Goal: Task Accomplishment & Management: Use online tool/utility

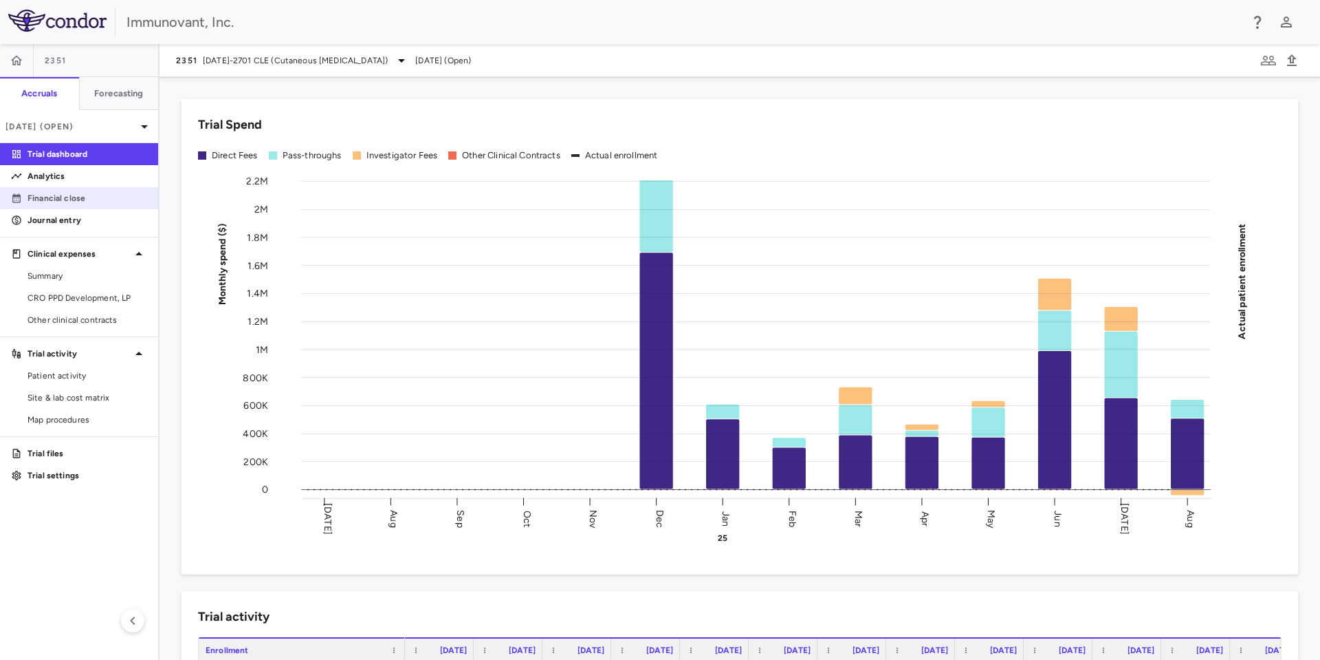
click at [58, 188] on link "Financial close" at bounding box center [79, 198] width 158 height 21
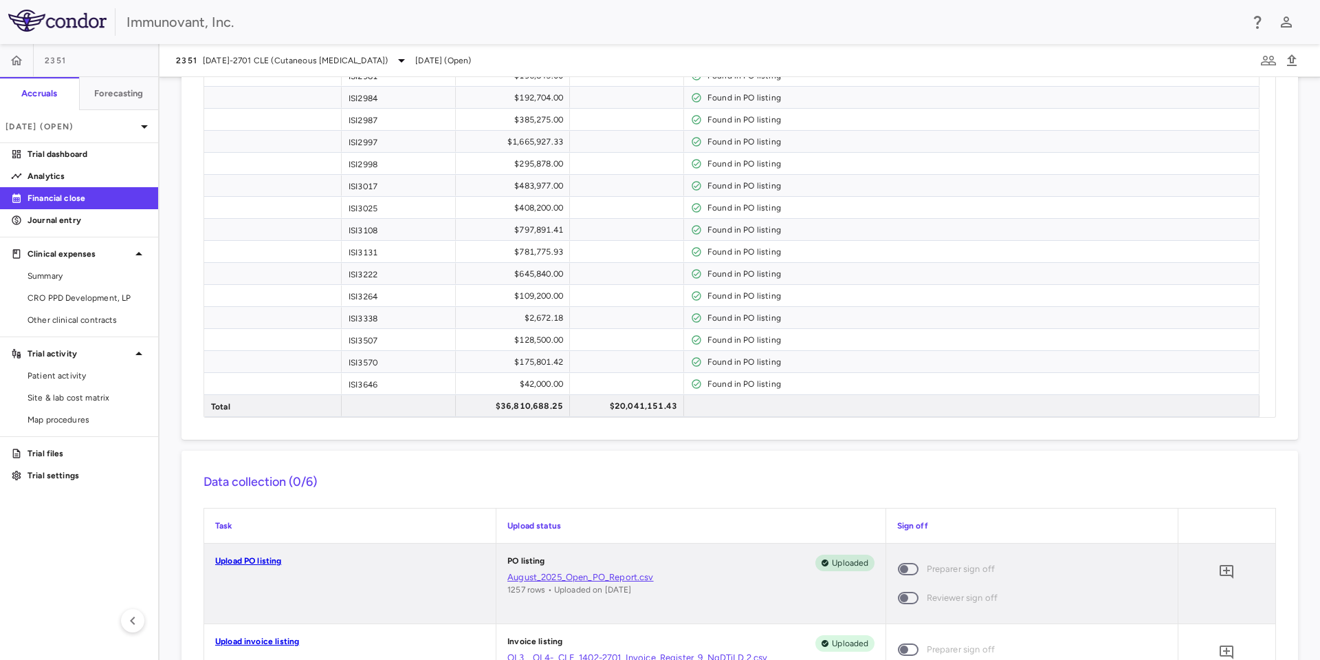
scroll to position [926, 0]
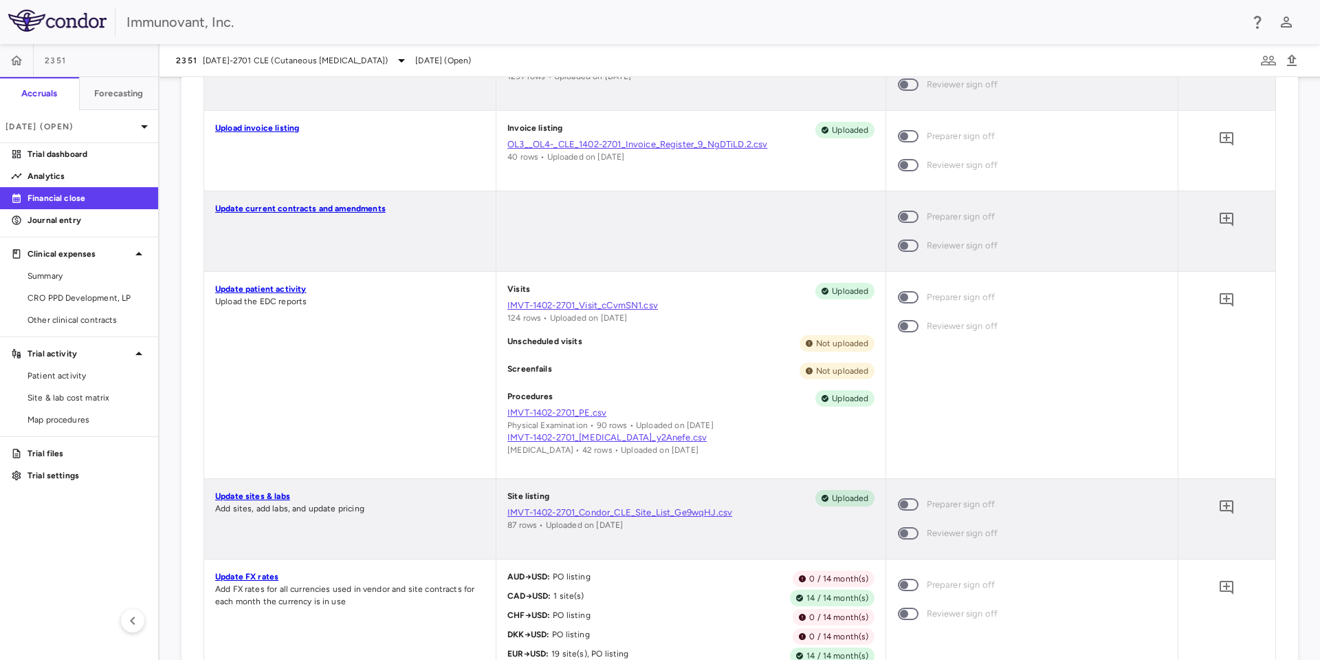
click at [255, 498] on link "Update sites & labs" at bounding box center [252, 496] width 75 height 10
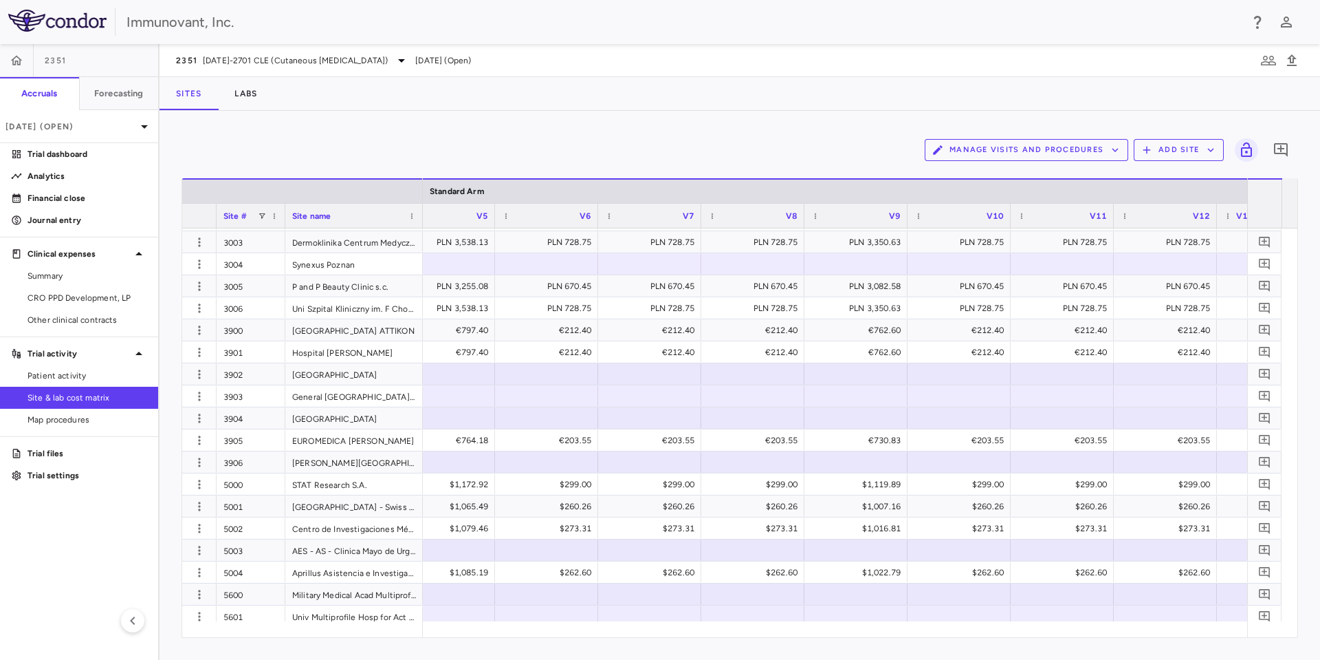
scroll to position [0, 2085]
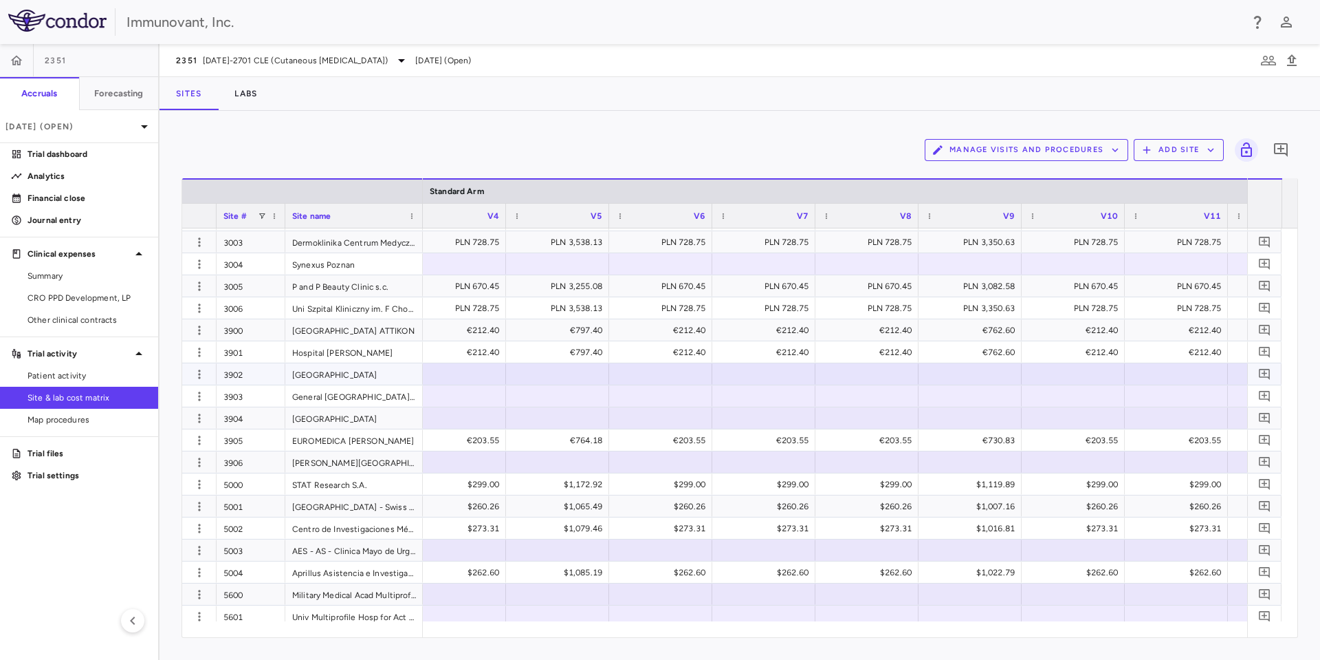
click at [483, 372] on div at bounding box center [454, 374] width 89 height 20
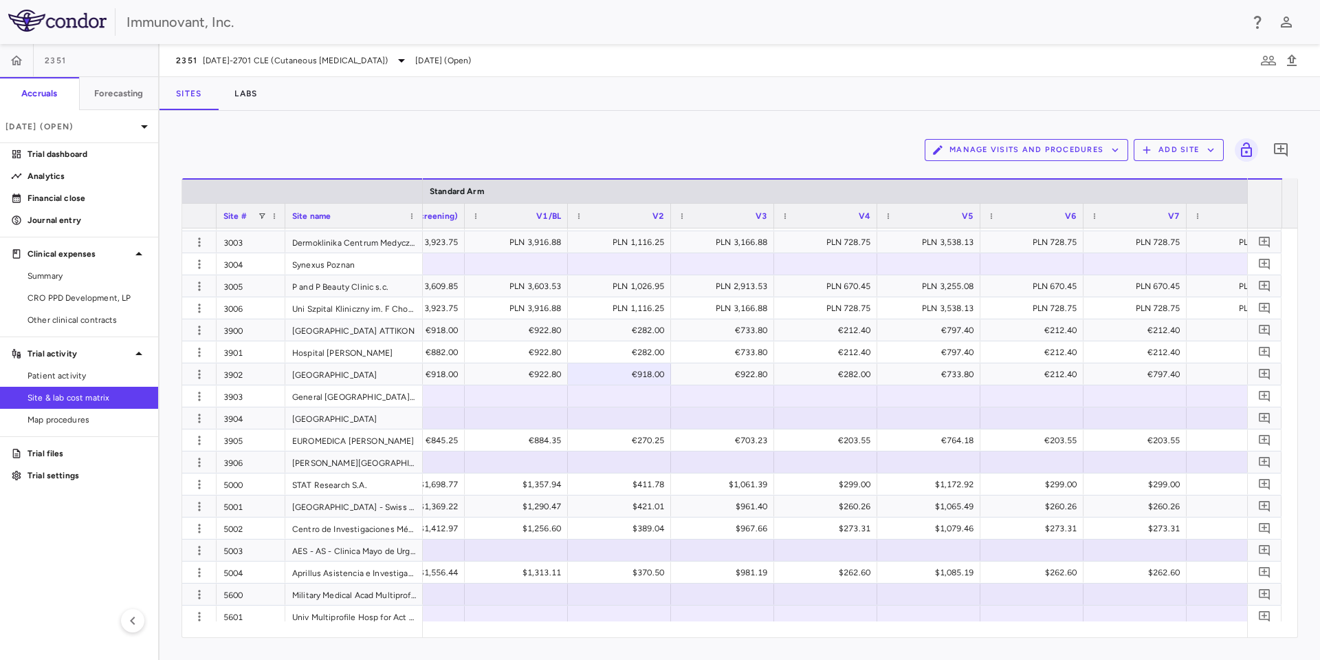
scroll to position [0, 1592]
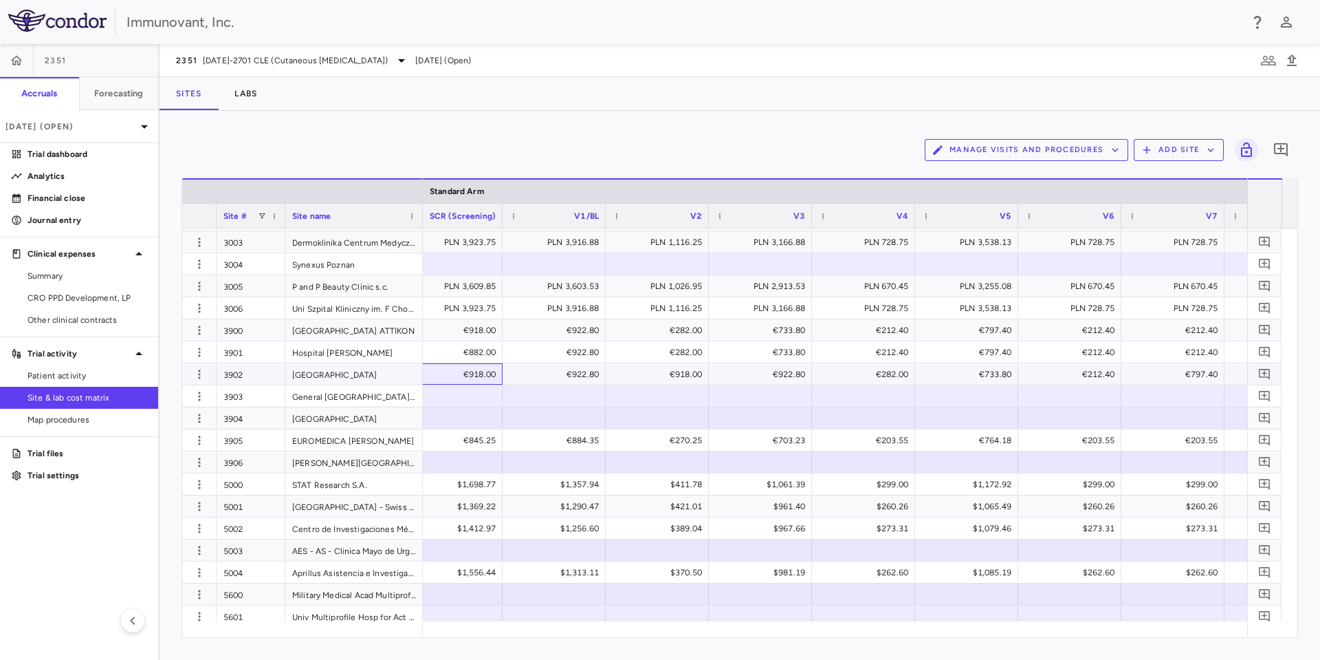
click at [479, 376] on div "€918.00" at bounding box center [454, 374] width 84 height 22
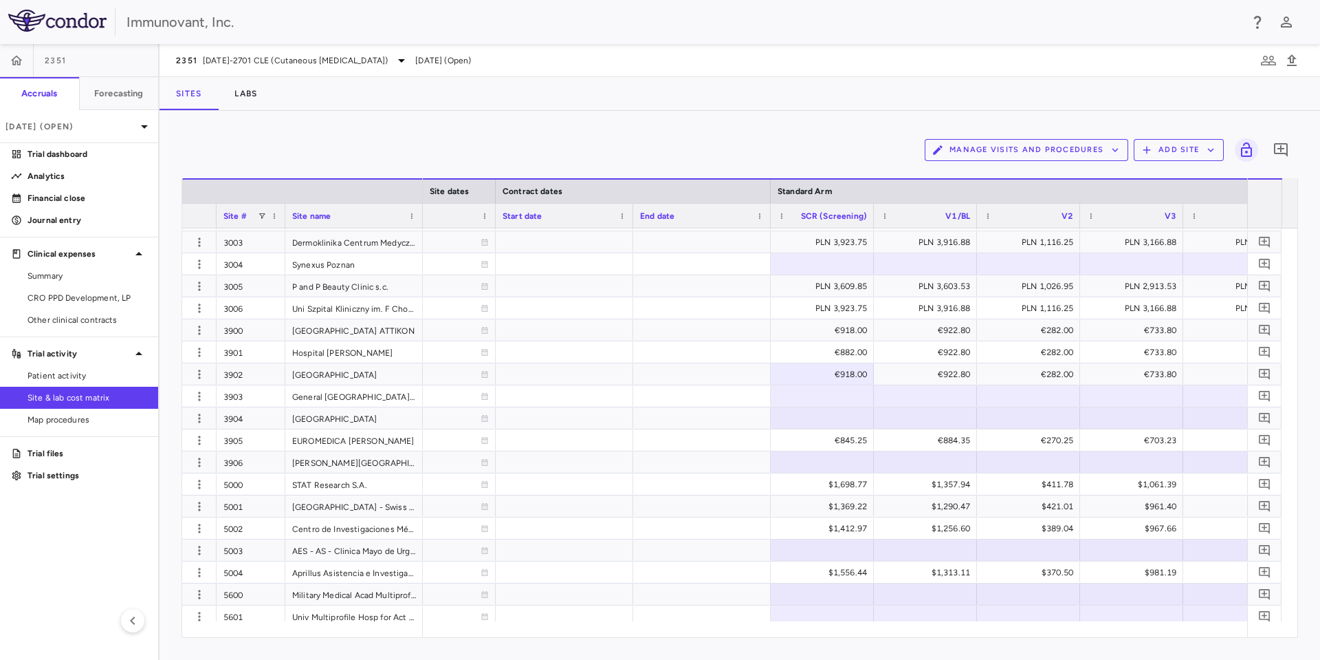
scroll to position [0, 1523]
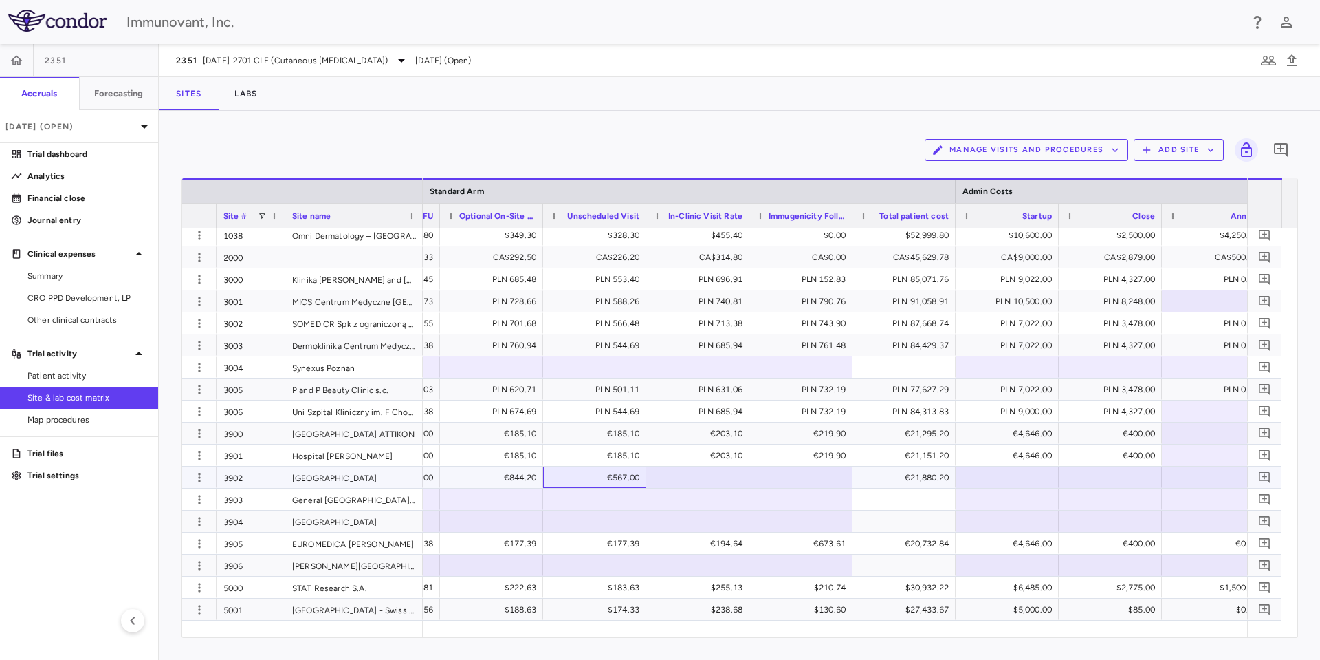
click at [627, 471] on div "€567.00" at bounding box center [598, 477] width 84 height 22
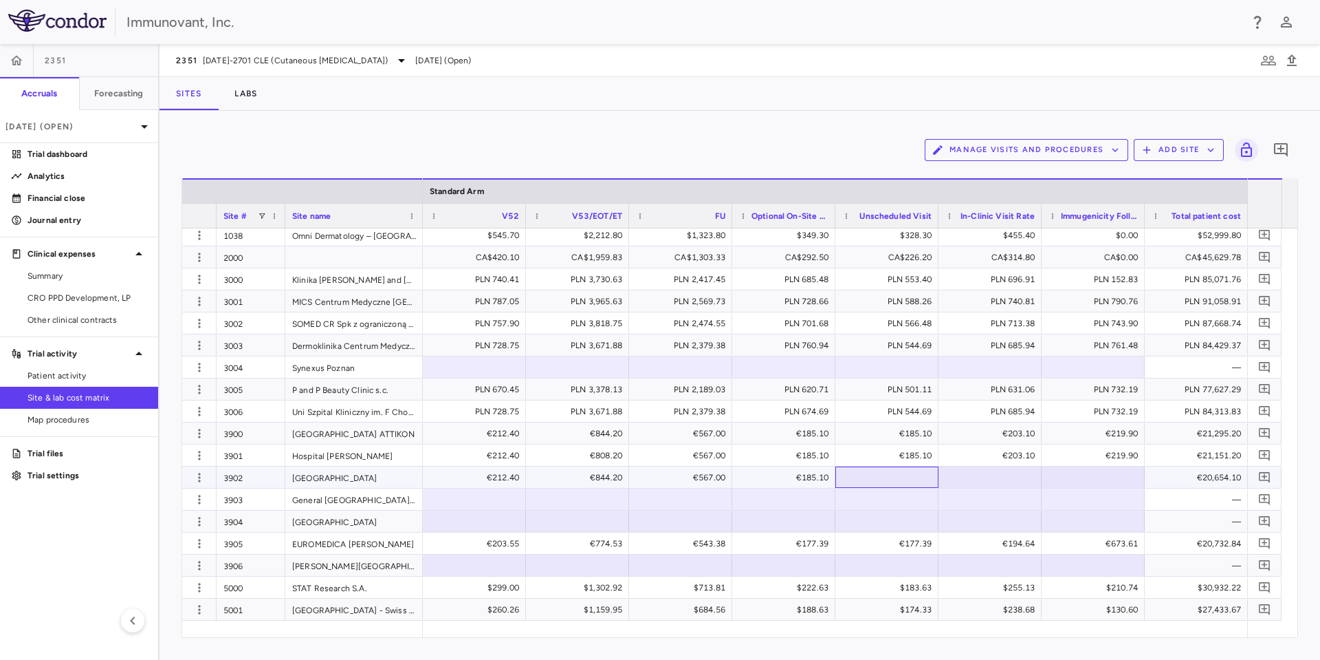
click at [882, 475] on div at bounding box center [886, 477] width 89 height 20
type input "******"
click at [1109, 454] on div "€219.90" at bounding box center [1096, 455] width 84 height 22
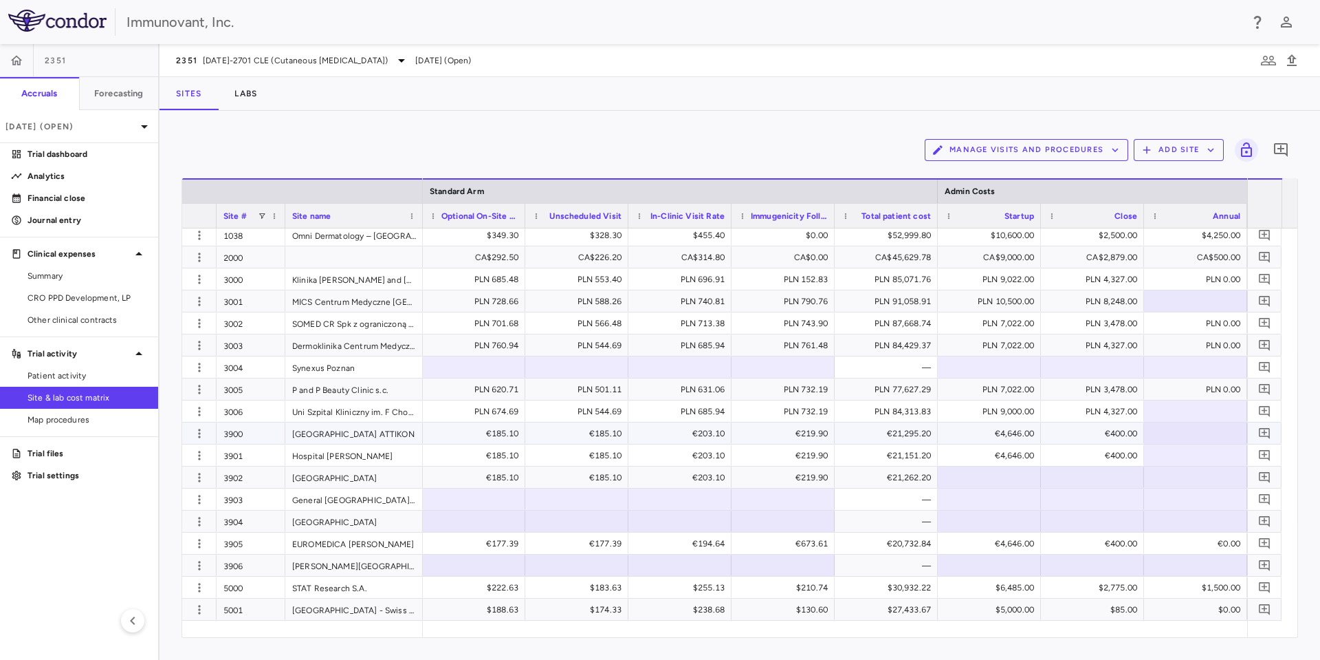
click at [1009, 424] on div "€4,646.00" at bounding box center [992, 433] width 84 height 22
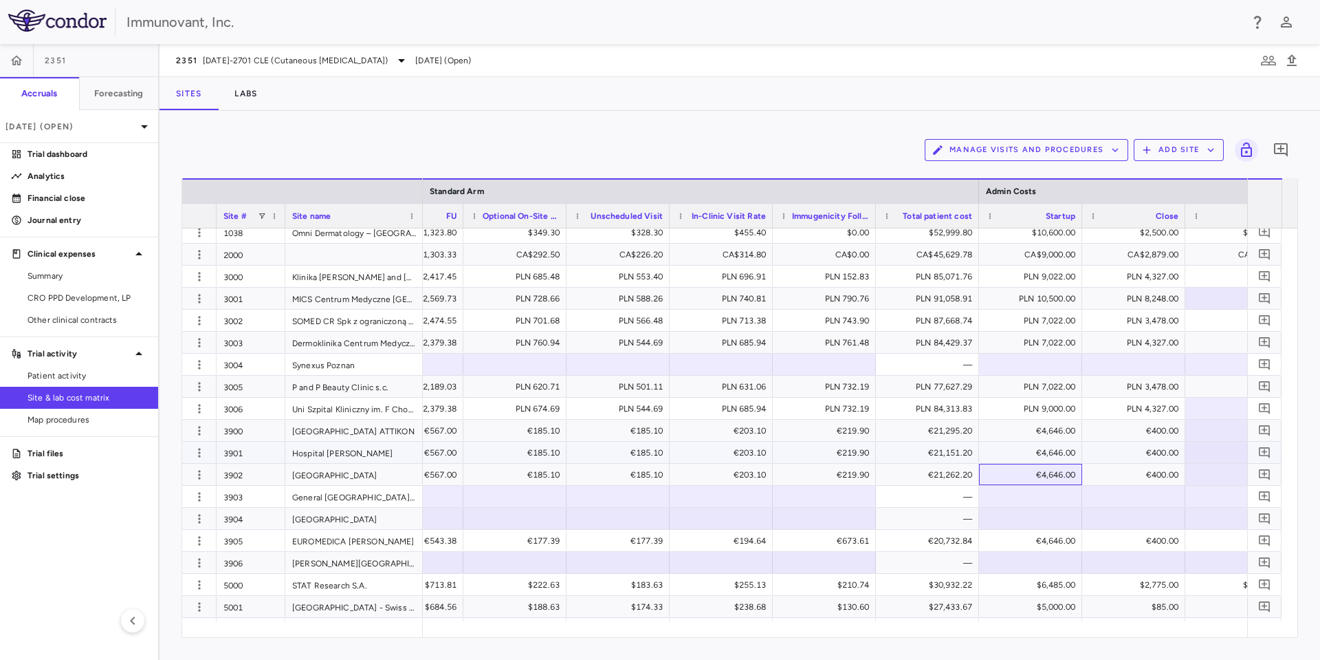
scroll to position [928, 0]
click at [569, 500] on div at bounding box center [618, 498] width 103 height 21
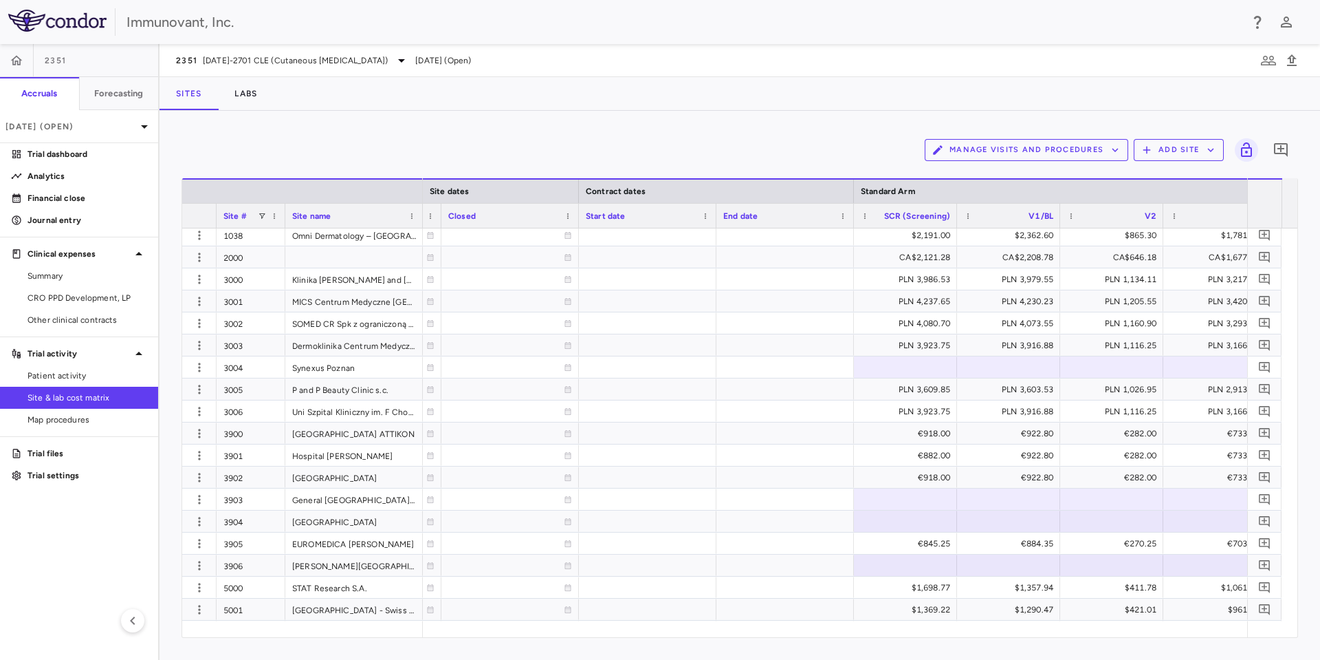
scroll to position [0, 1327]
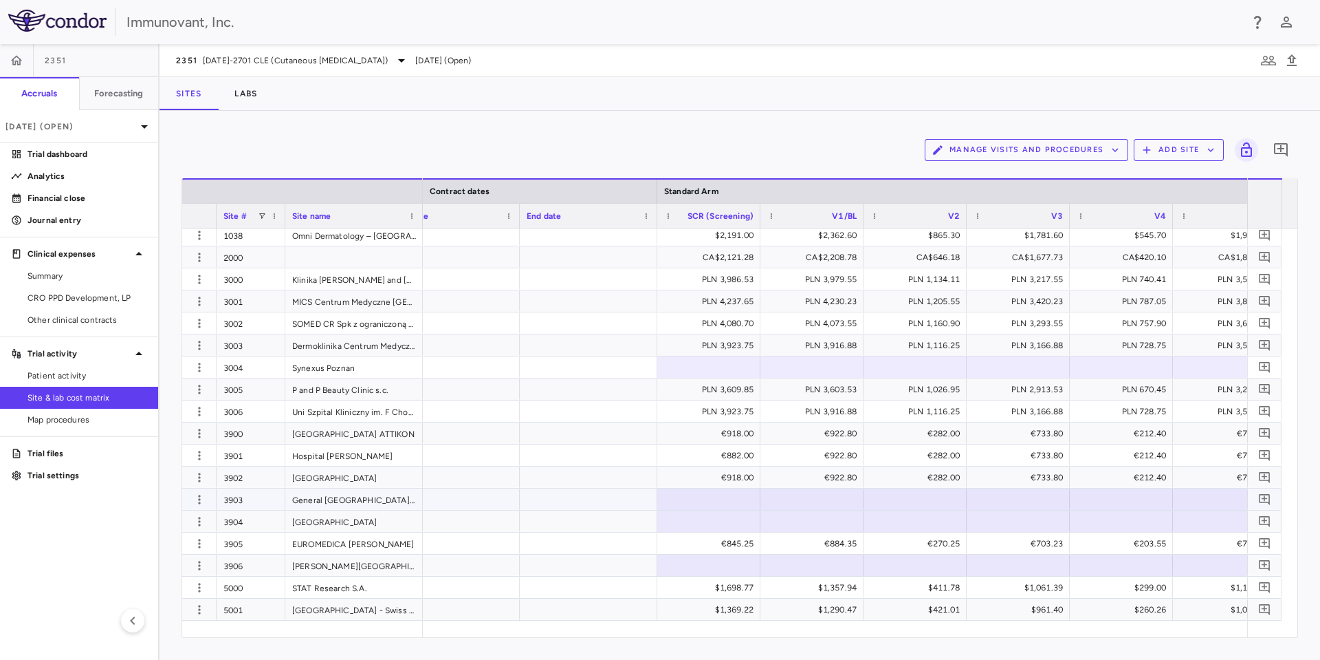
click at [695, 496] on div at bounding box center [708, 499] width 89 height 20
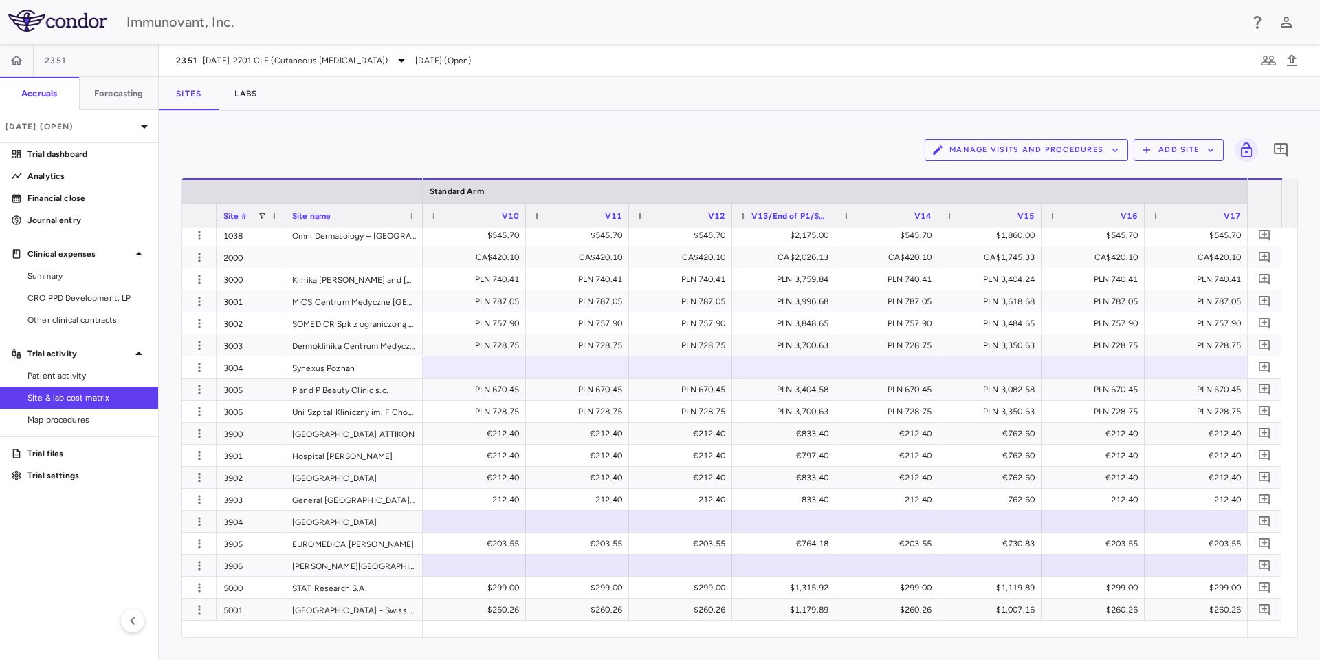
scroll to position [0, 3010]
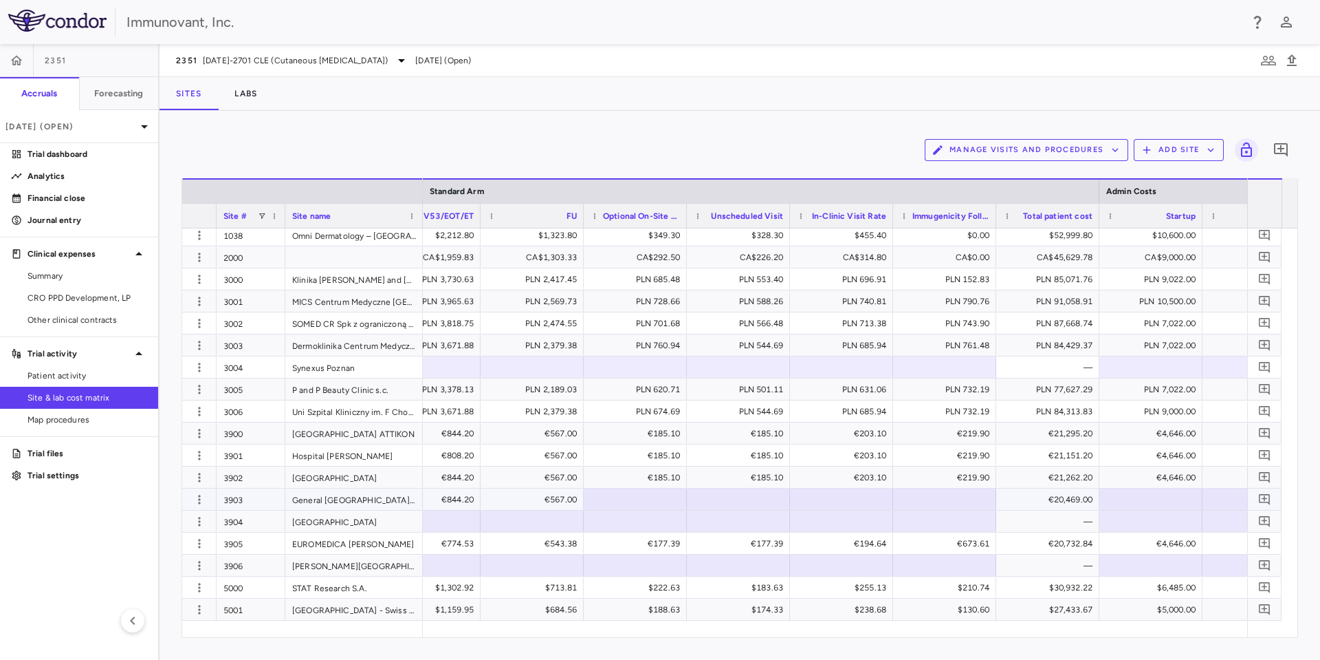
click at [660, 500] on div at bounding box center [635, 499] width 89 height 20
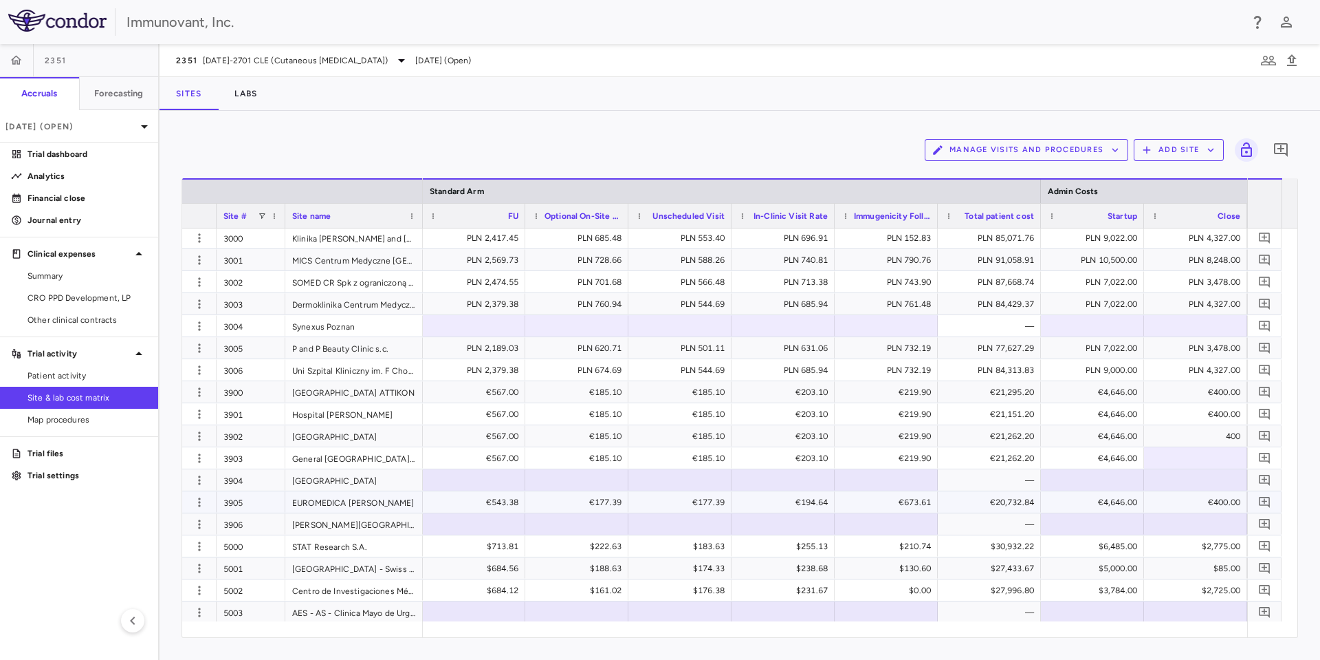
scroll to position [0, 7236]
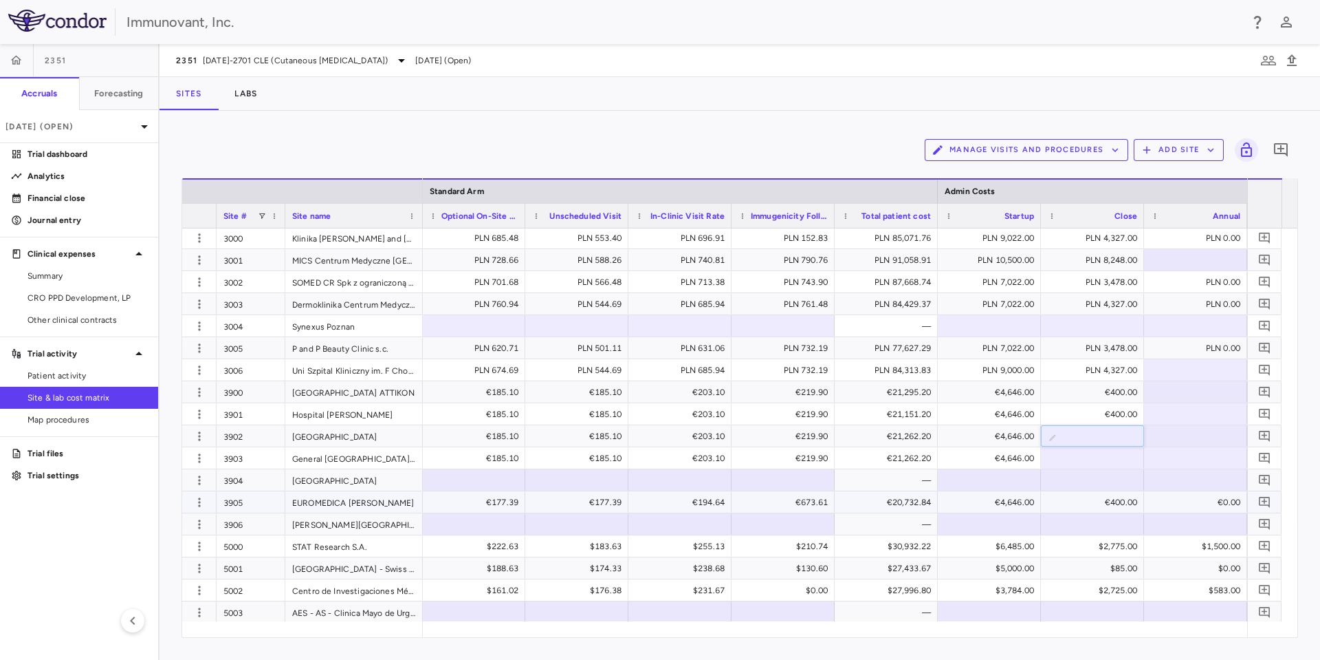
type input "*****"
click at [1094, 437] on div "€40,000.00" at bounding box center [1096, 436] width 84 height 22
type input "***"
type input "*"
type input "***"
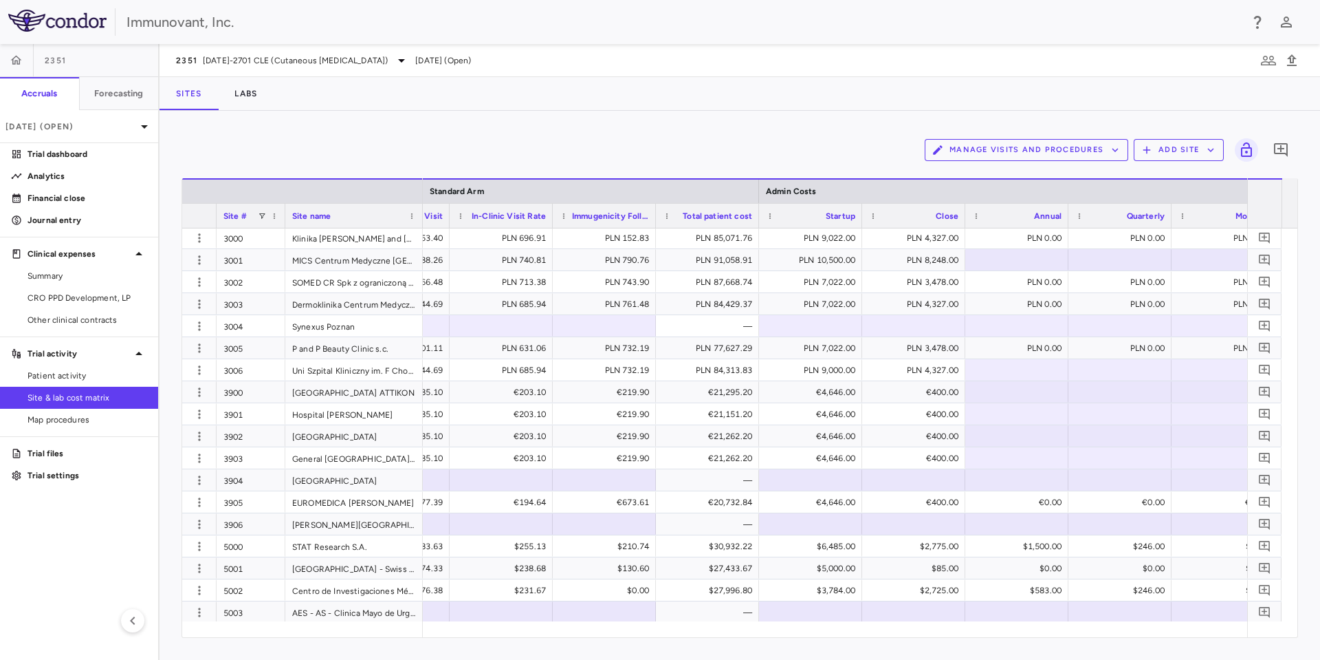
scroll to position [0, 0]
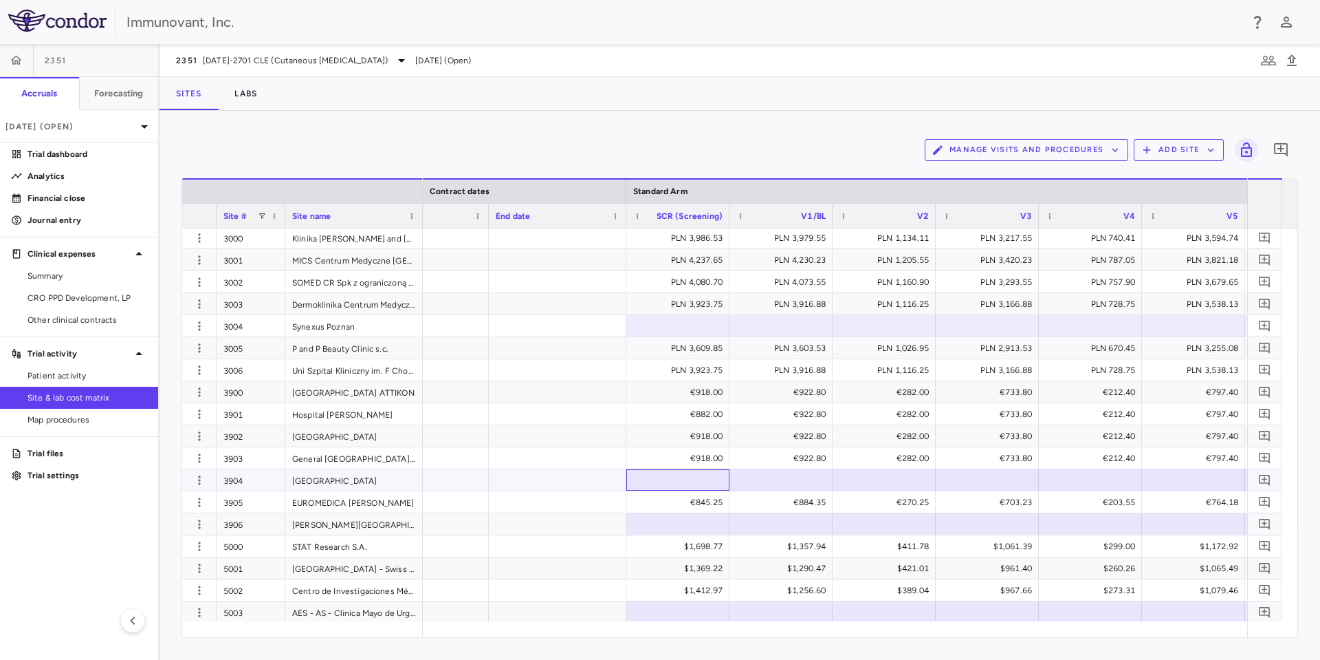
click at [655, 478] on div at bounding box center [677, 480] width 89 height 20
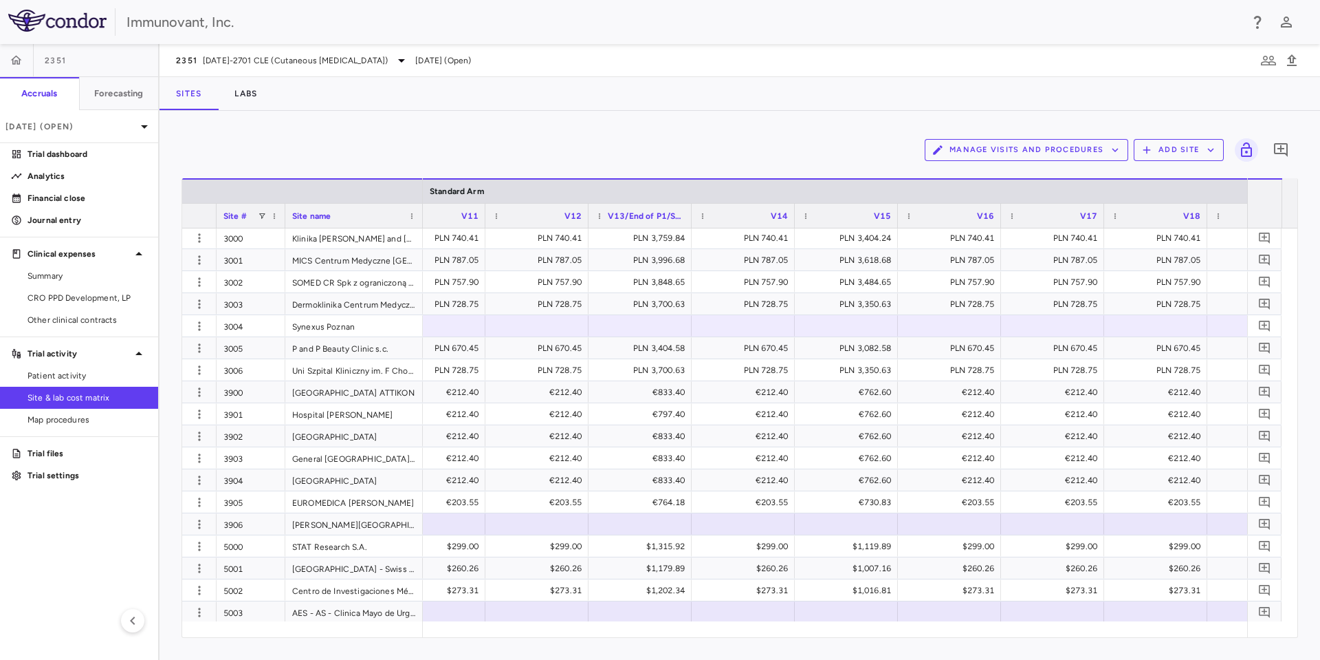
scroll to position [0, 2790]
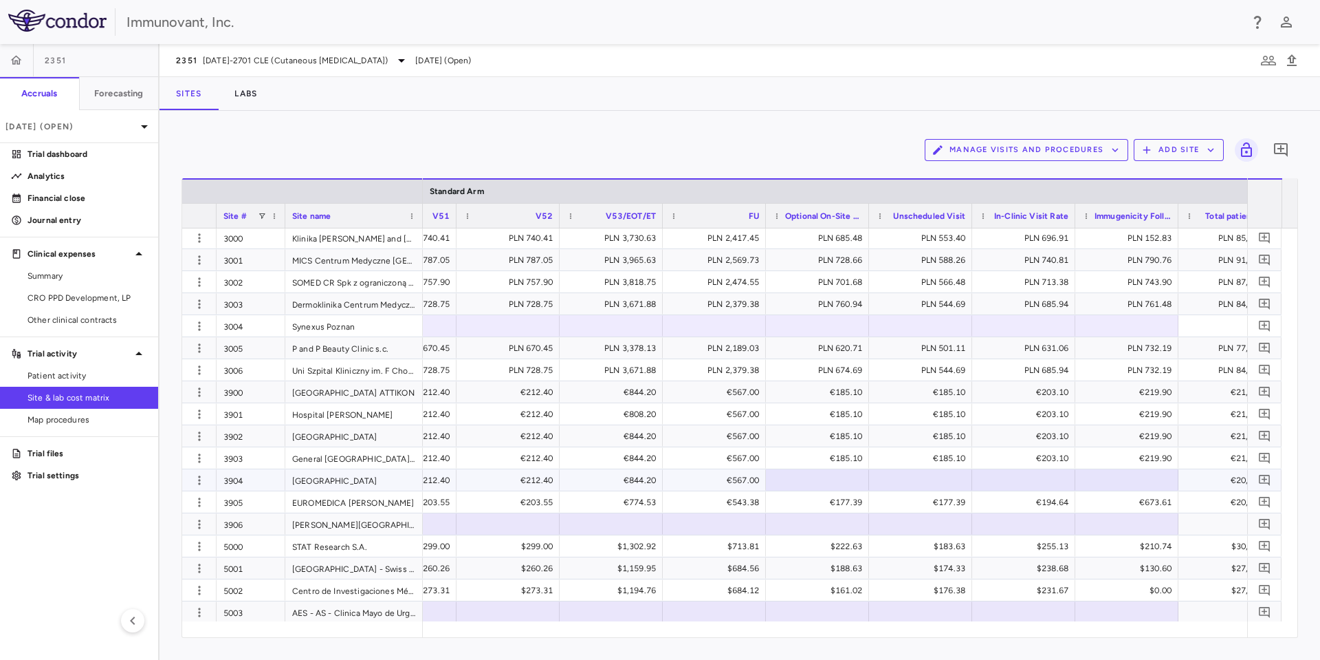
click at [815, 477] on div at bounding box center [817, 480] width 89 height 20
click at [935, 483] on div at bounding box center [920, 480] width 89 height 20
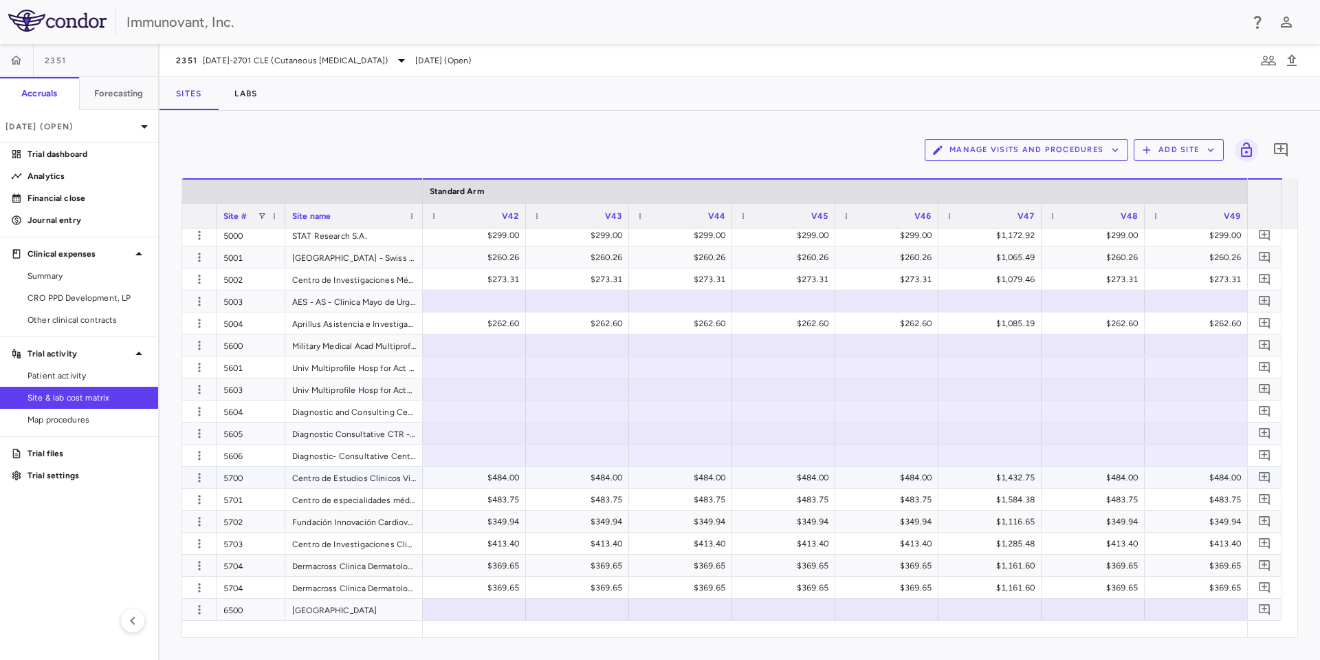
scroll to position [1263, 0]
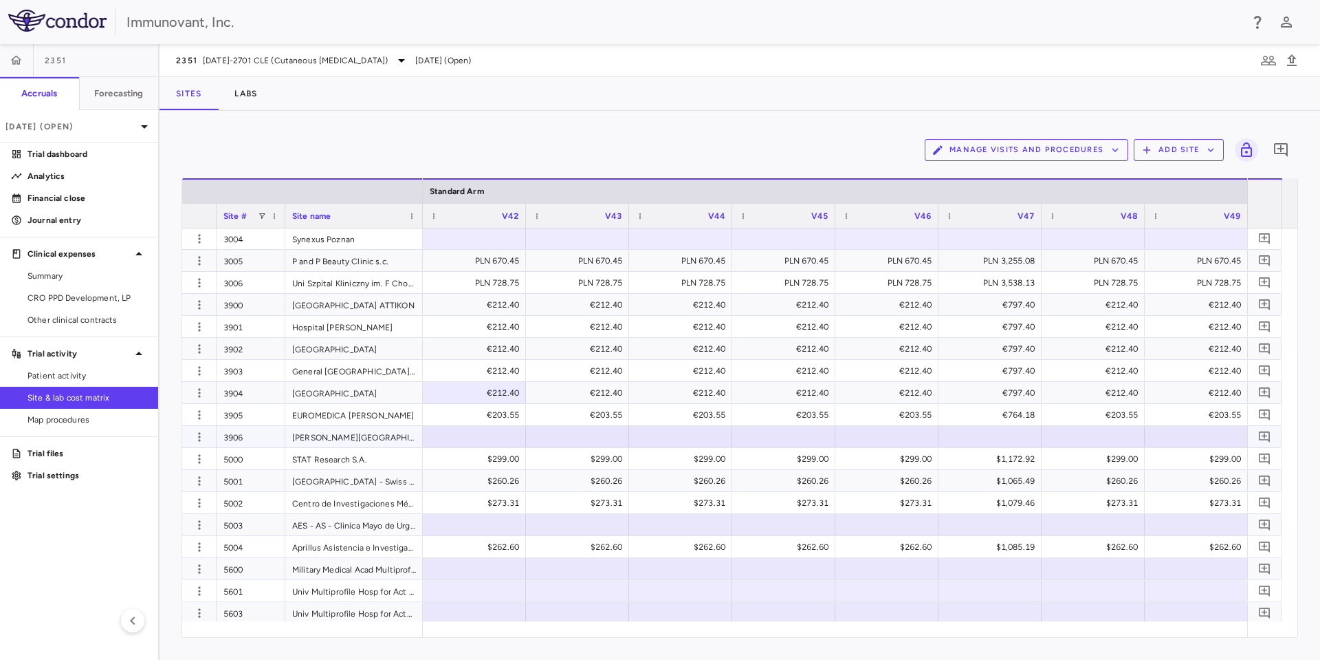
click at [510, 437] on div at bounding box center [474, 436] width 89 height 20
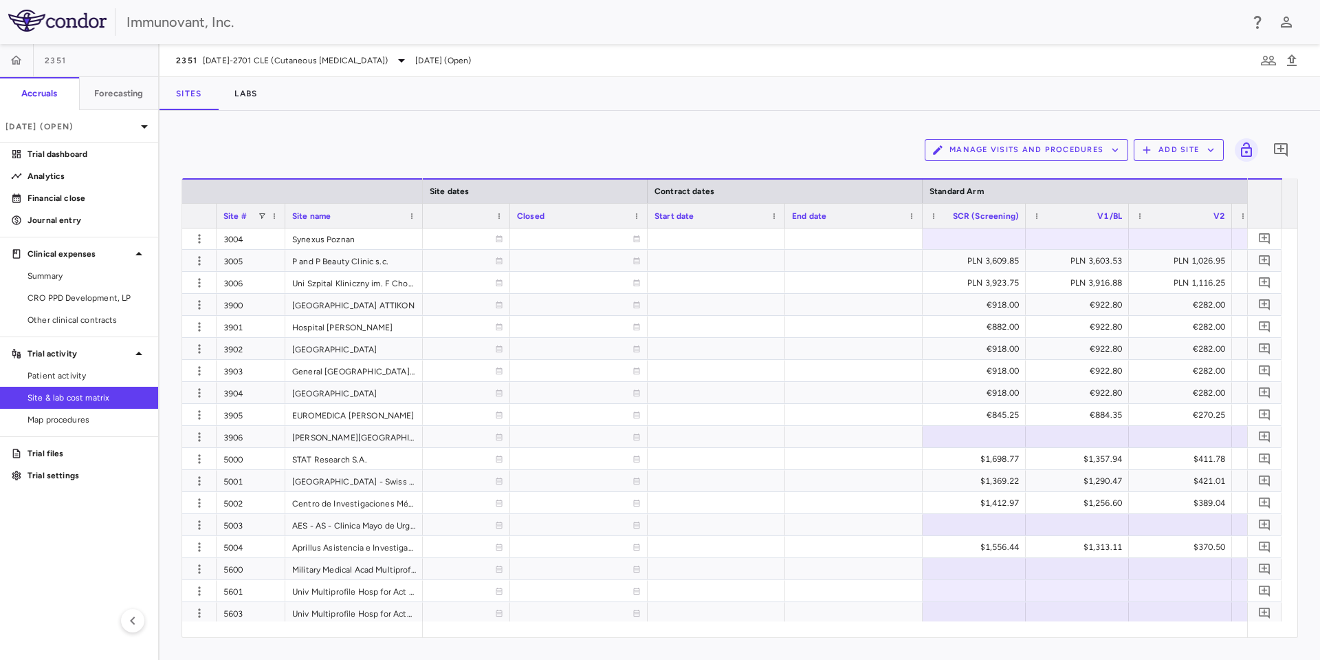
scroll to position [0, 705]
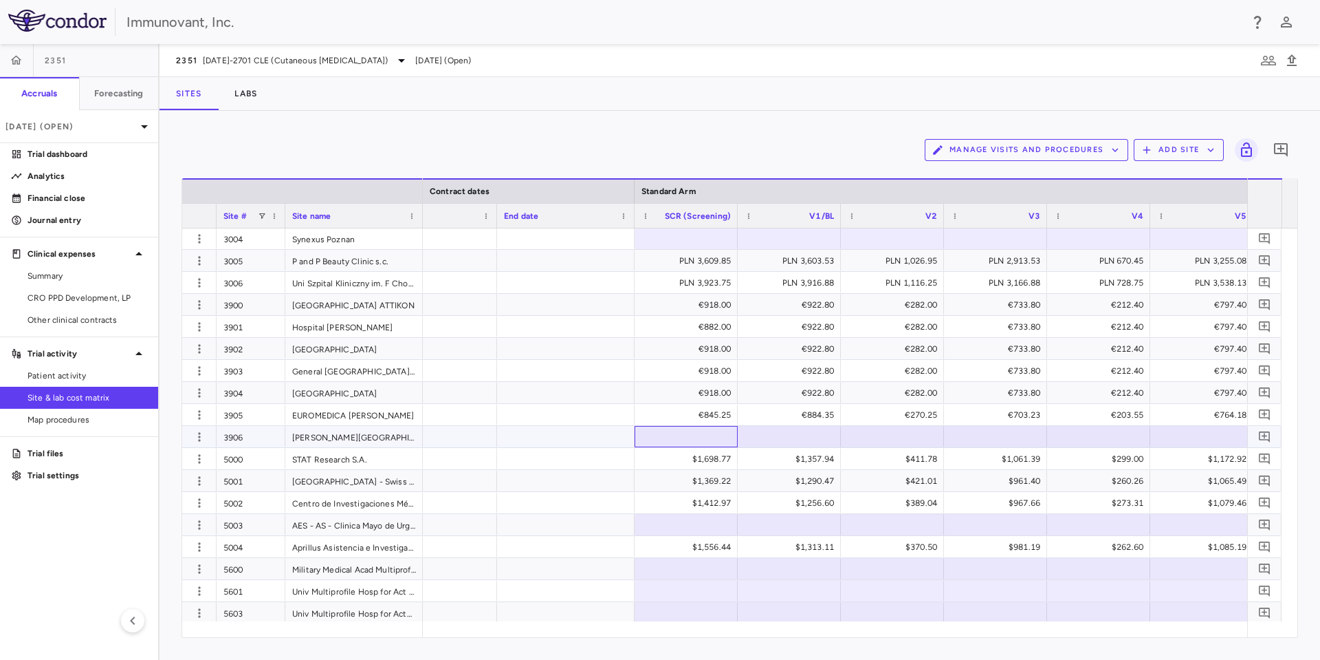
click at [694, 432] on div at bounding box center [686, 436] width 89 height 20
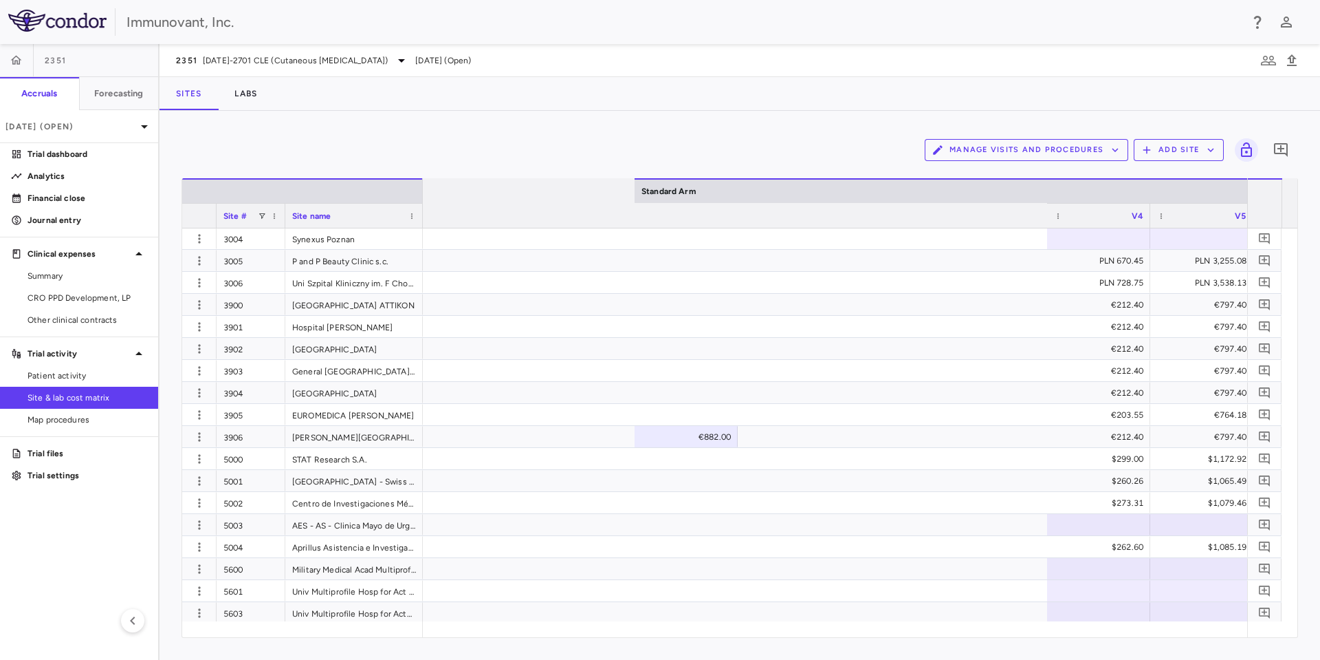
scroll to position [0, 2388]
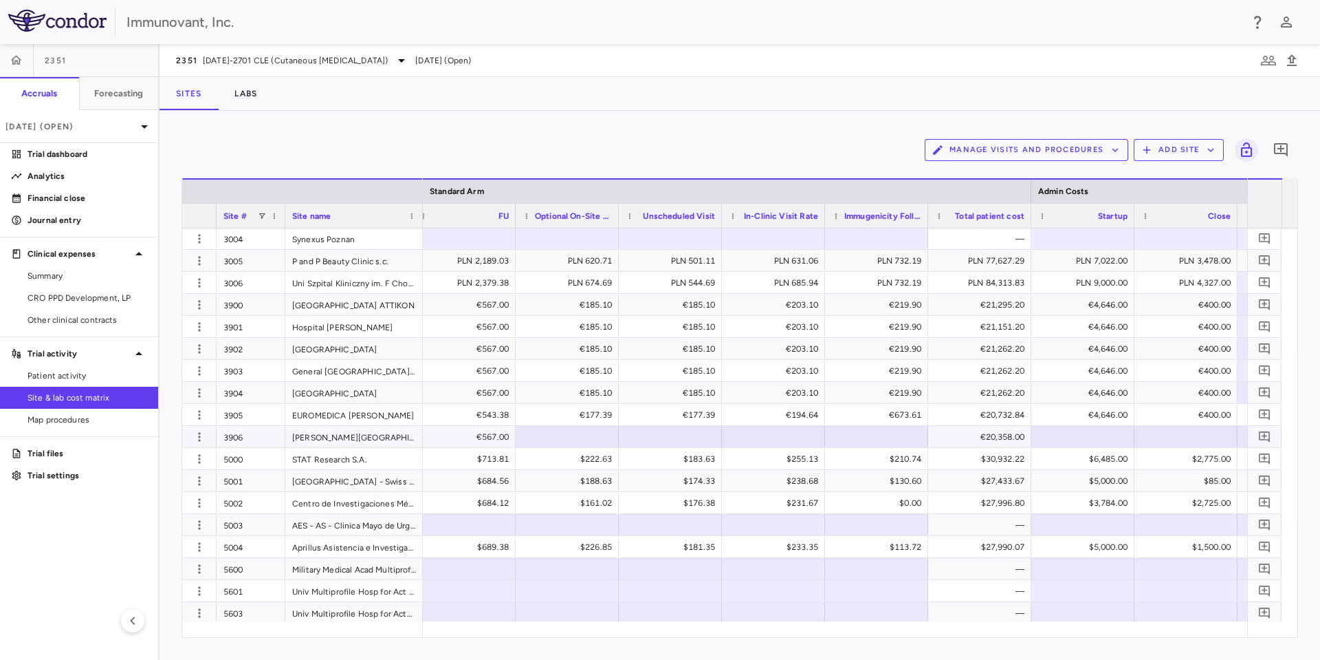
click at [579, 442] on div at bounding box center [567, 436] width 89 height 20
click at [662, 434] on div at bounding box center [670, 436] width 89 height 20
click at [759, 440] on div at bounding box center [773, 436] width 89 height 20
click at [768, 434] on div at bounding box center [773, 436] width 89 height 20
click at [880, 428] on div at bounding box center [876, 436] width 89 height 20
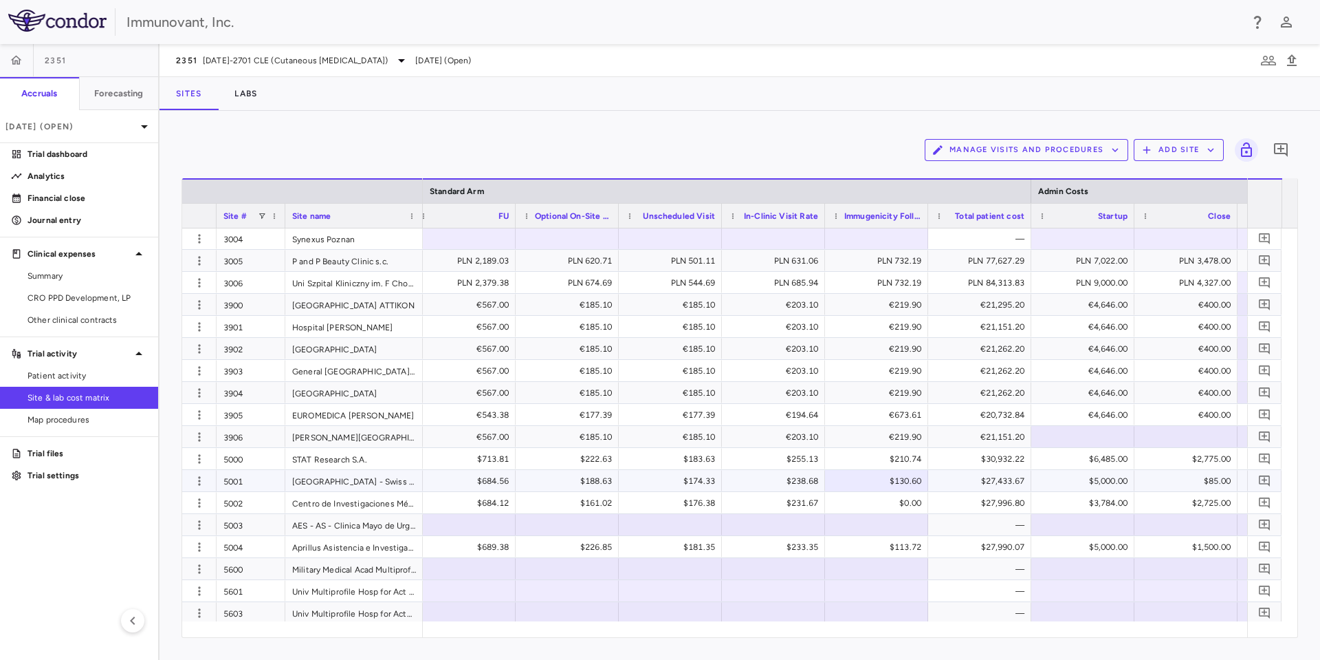
click at [907, 477] on div "$130.60" at bounding box center [880, 481] width 84 height 22
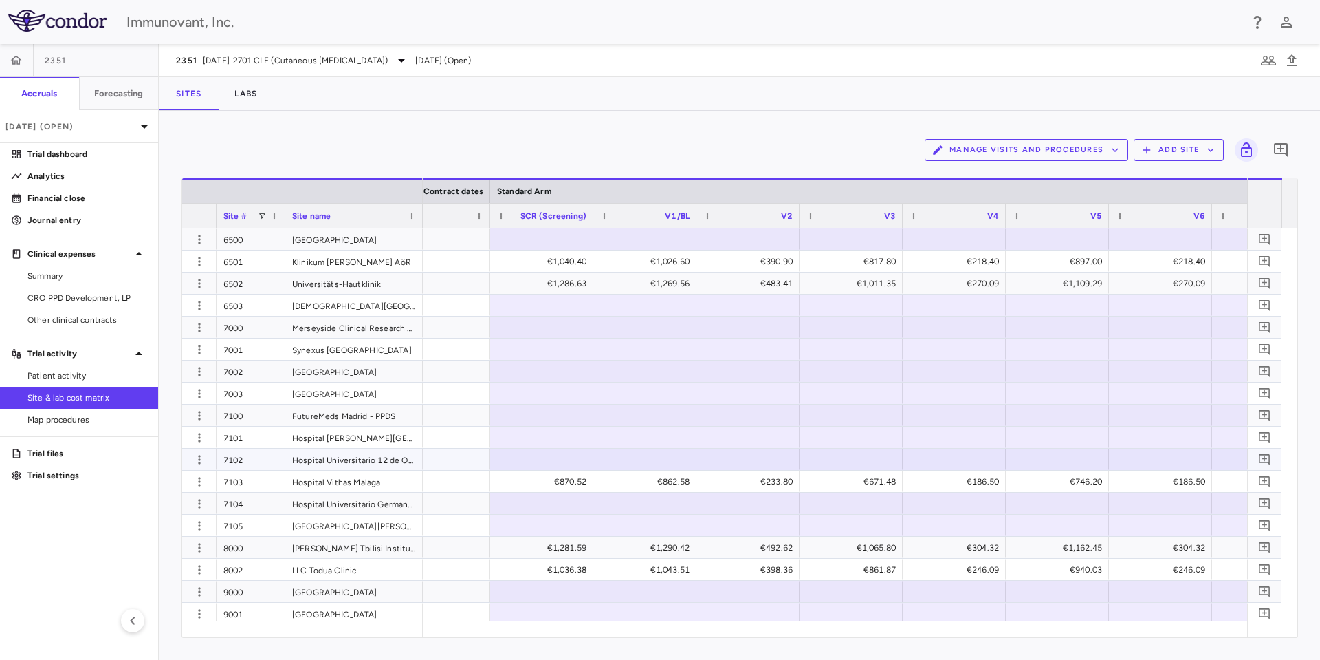
scroll to position [1676, 0]
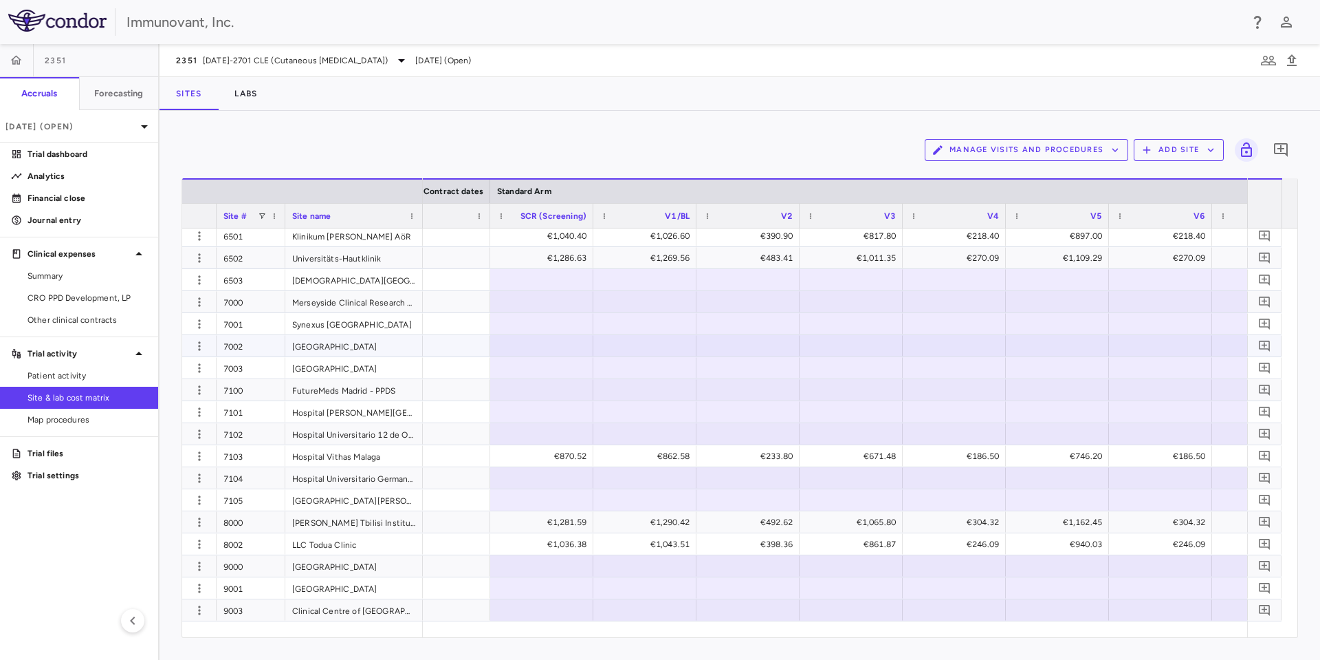
click at [499, 349] on div at bounding box center [541, 346] width 89 height 20
type input "**********"
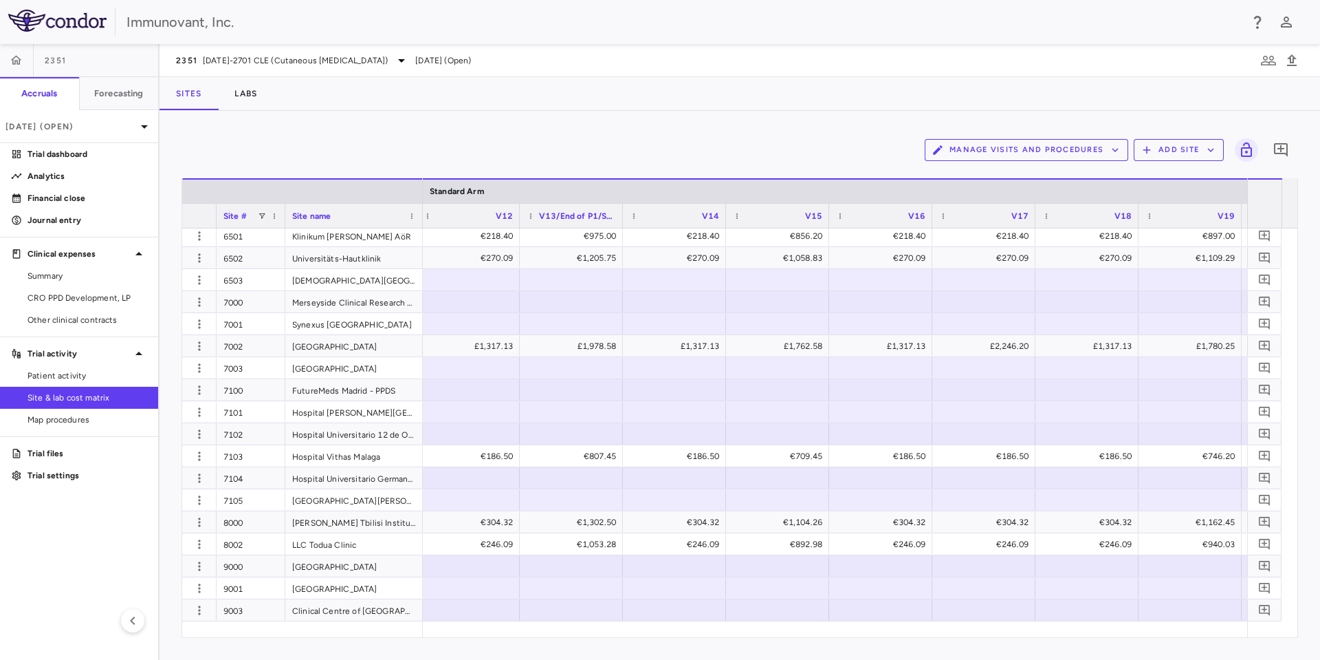
scroll to position [0, 3048]
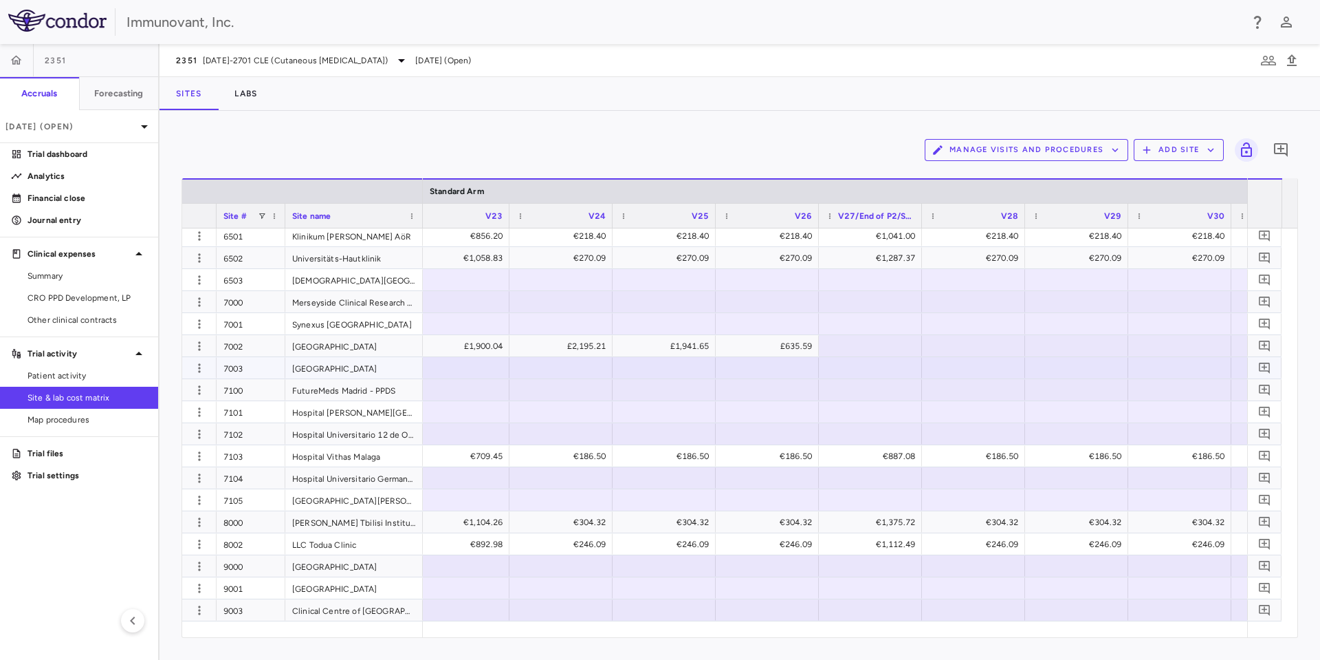
click at [831, 357] on div at bounding box center [870, 367] width 103 height 21
click at [838, 347] on div at bounding box center [870, 346] width 89 height 20
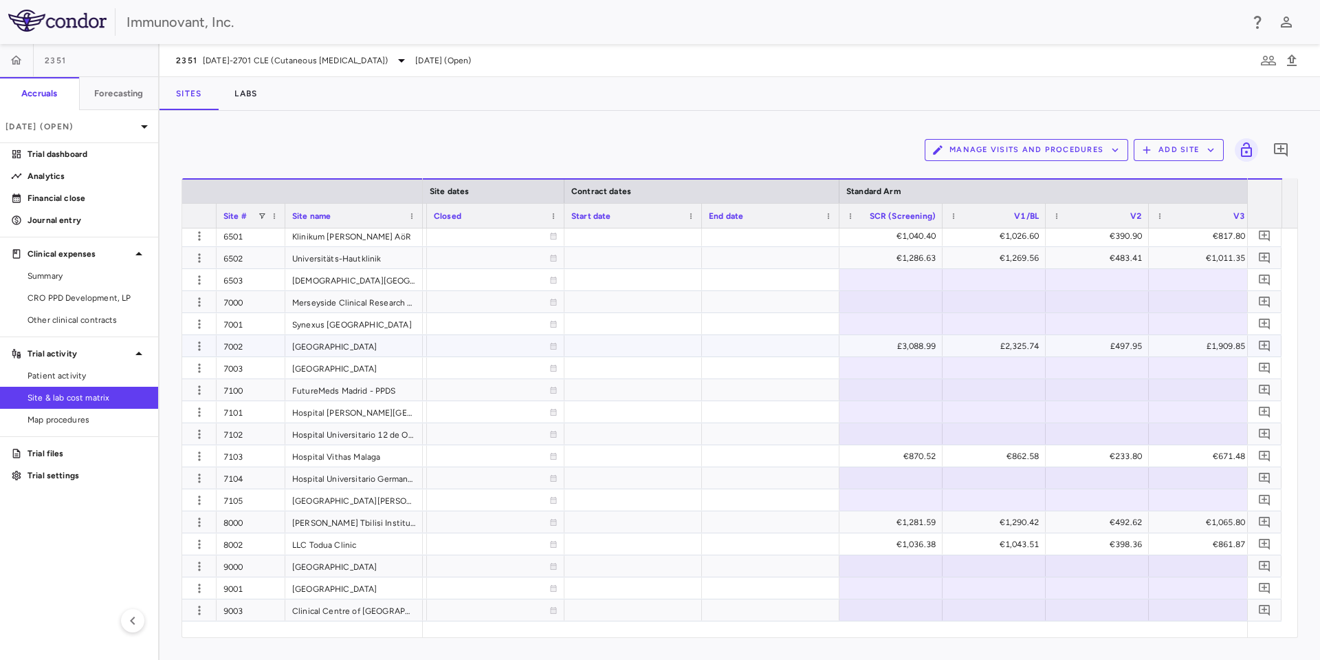
click at [871, 347] on div "£3,088.99" at bounding box center [894, 346] width 84 height 22
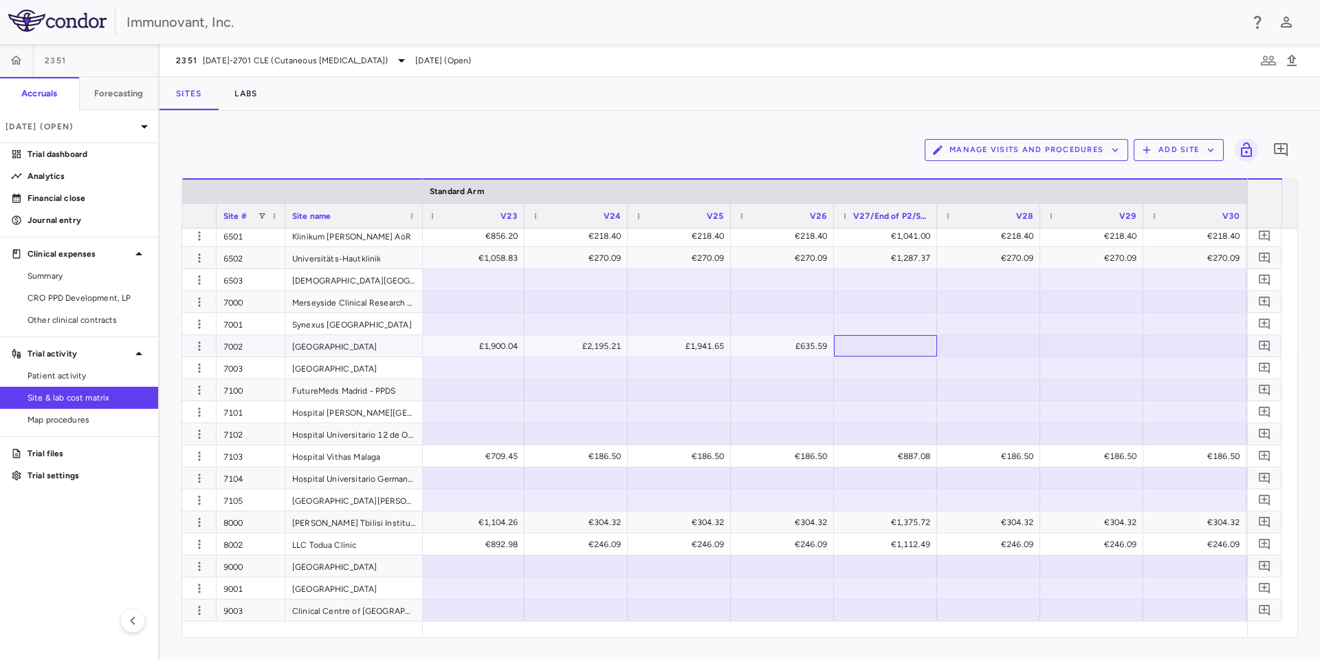
click at [887, 343] on div at bounding box center [885, 346] width 89 height 20
click at [801, 341] on div "£635.59" at bounding box center [785, 346] width 84 height 22
click at [805, 381] on div at bounding box center [782, 390] width 89 height 20
click at [794, 343] on div "£635.59" at bounding box center [785, 346] width 84 height 22
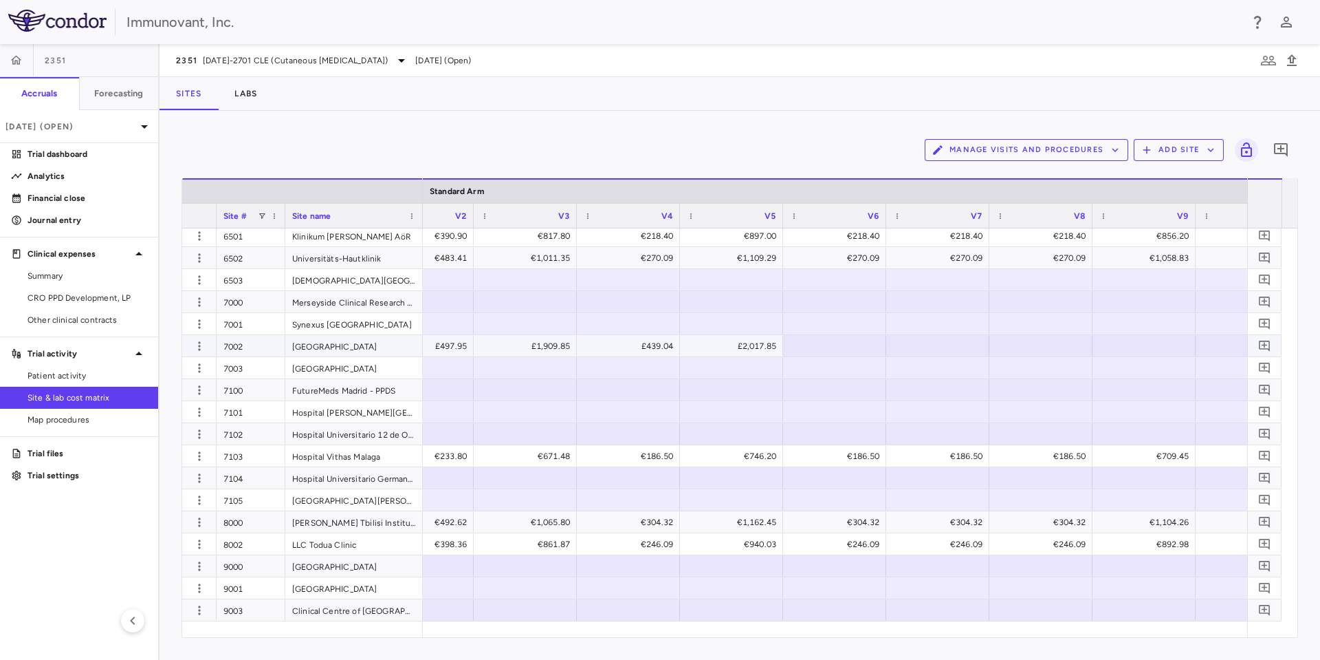
scroll to position [0, 1861]
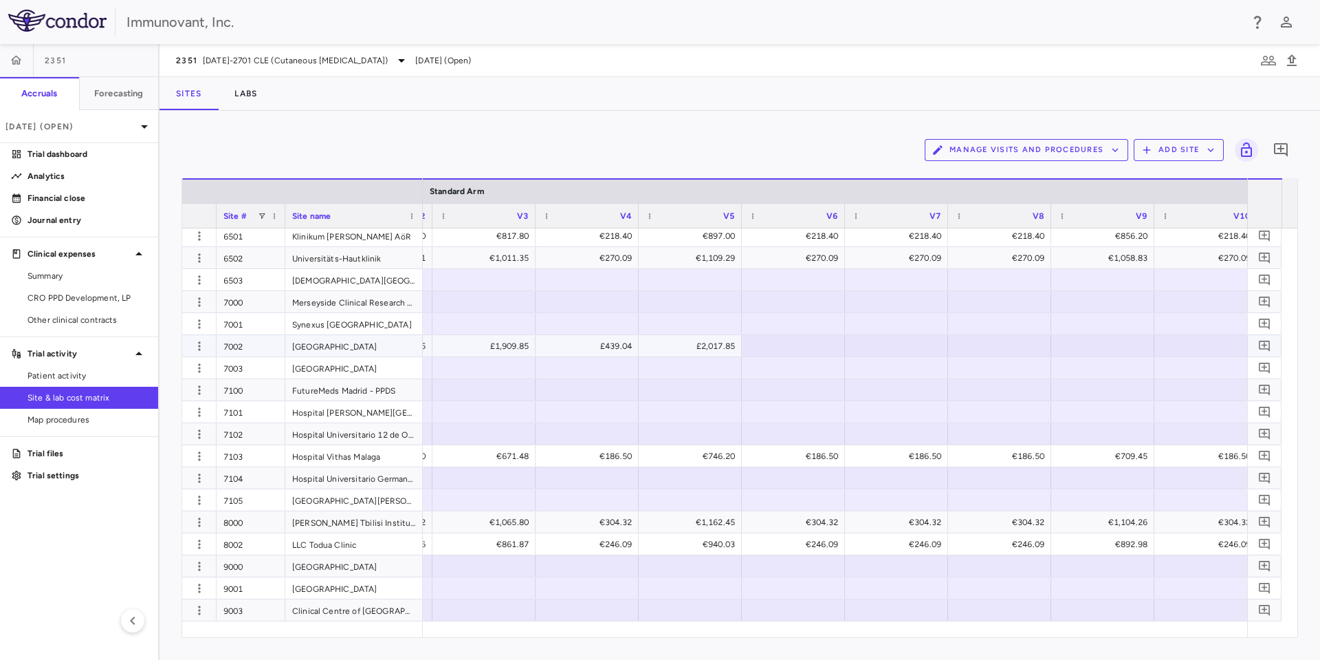
click at [799, 337] on div at bounding box center [793, 346] width 89 height 20
click at [823, 345] on div "£1,107.42" at bounding box center [796, 346] width 84 height 22
click at [978, 350] on div at bounding box center [999, 346] width 89 height 20
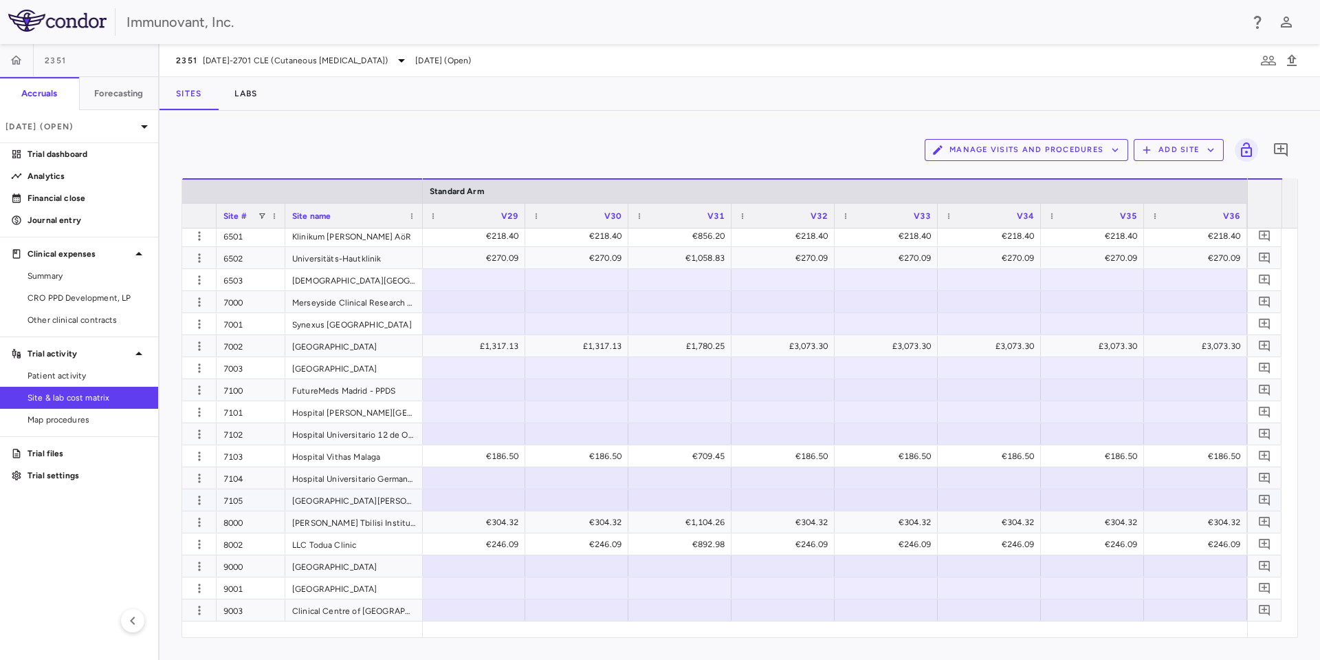
scroll to position [0, 4657]
click at [494, 362] on div at bounding box center [474, 368] width 89 height 20
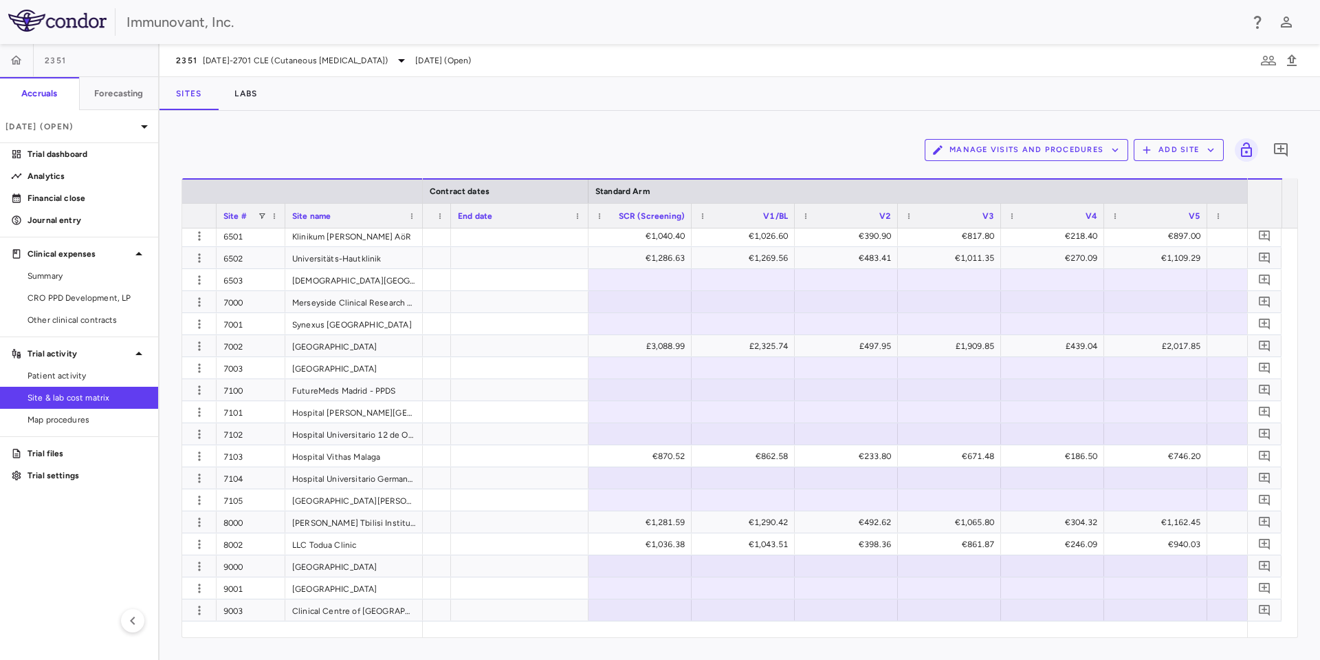
scroll to position [0, 1251]
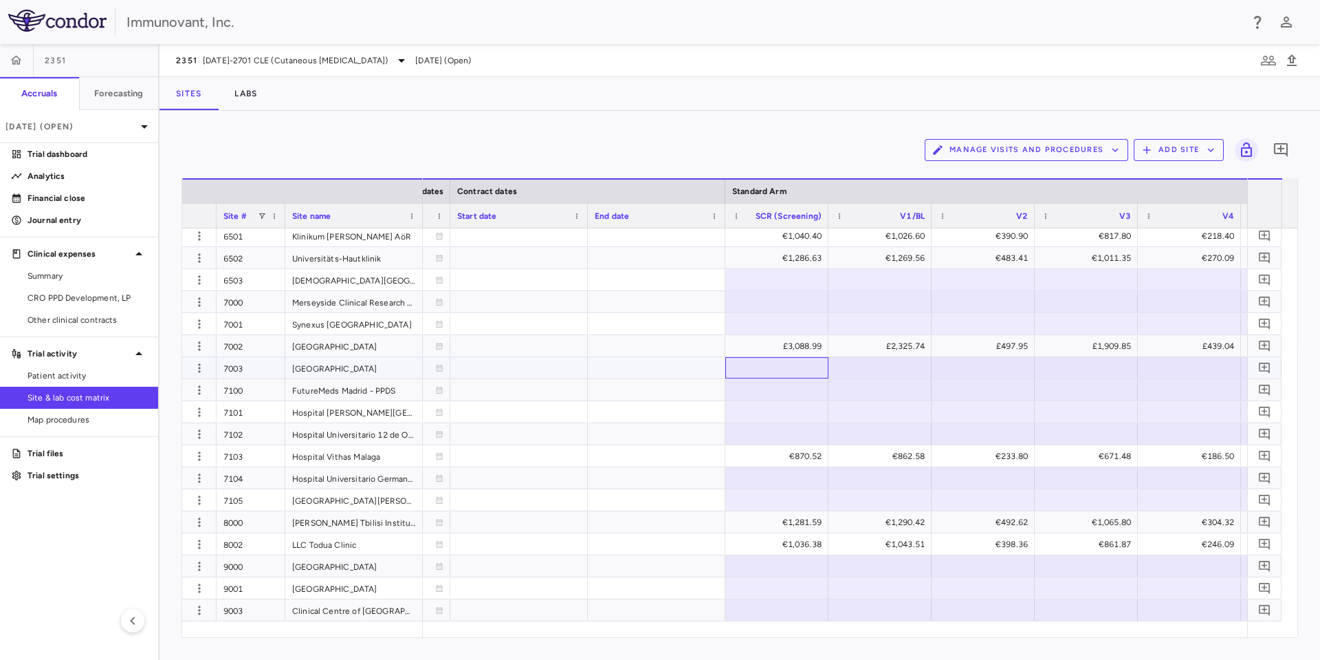
click at [756, 369] on div at bounding box center [776, 368] width 89 height 20
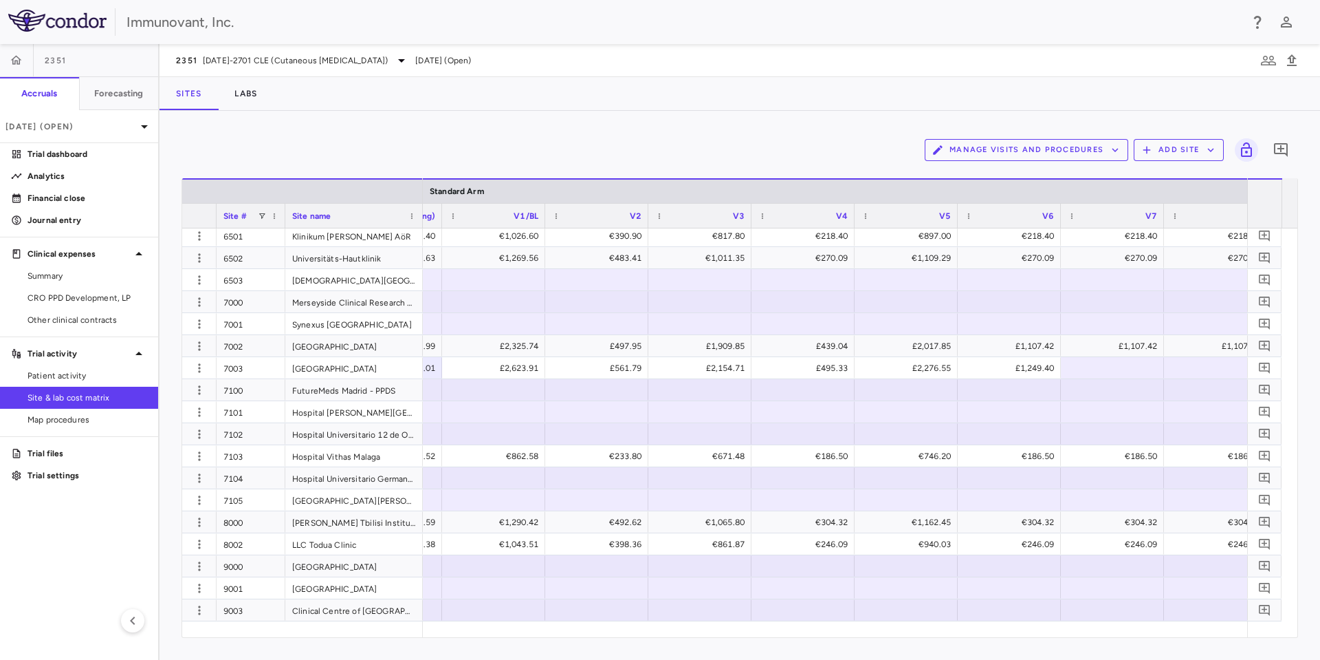
scroll to position [0, 1948]
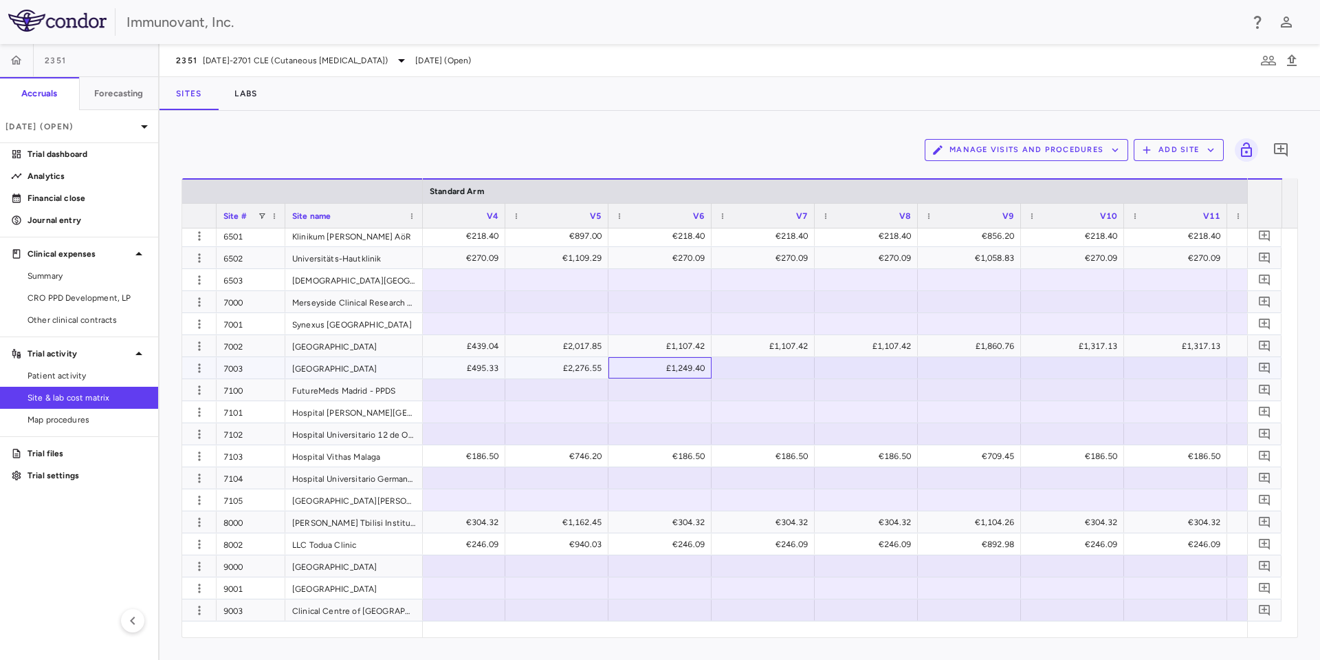
click at [695, 369] on div "£1,249.40" at bounding box center [663, 368] width 84 height 22
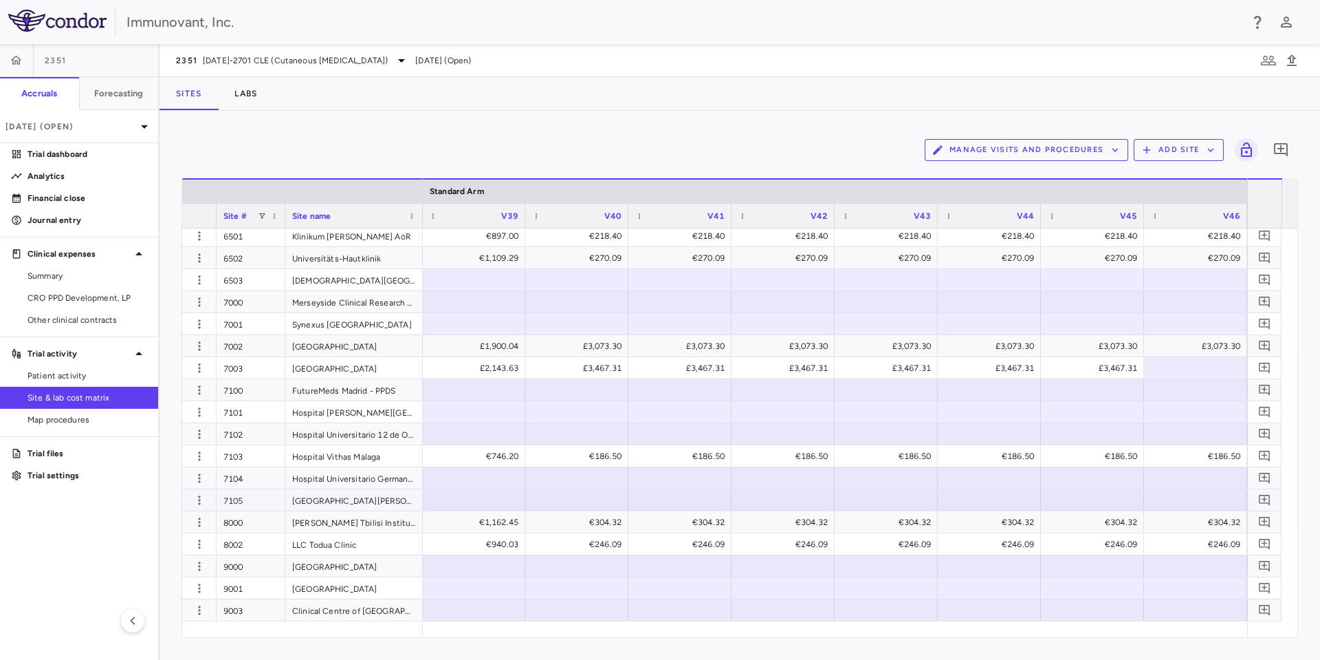
click at [855, 510] on div at bounding box center [886, 499] width 103 height 21
click at [1076, 371] on div "£3,467.31" at bounding box center [1096, 368] width 84 height 22
click at [534, 567] on div at bounding box center [577, 566] width 89 height 20
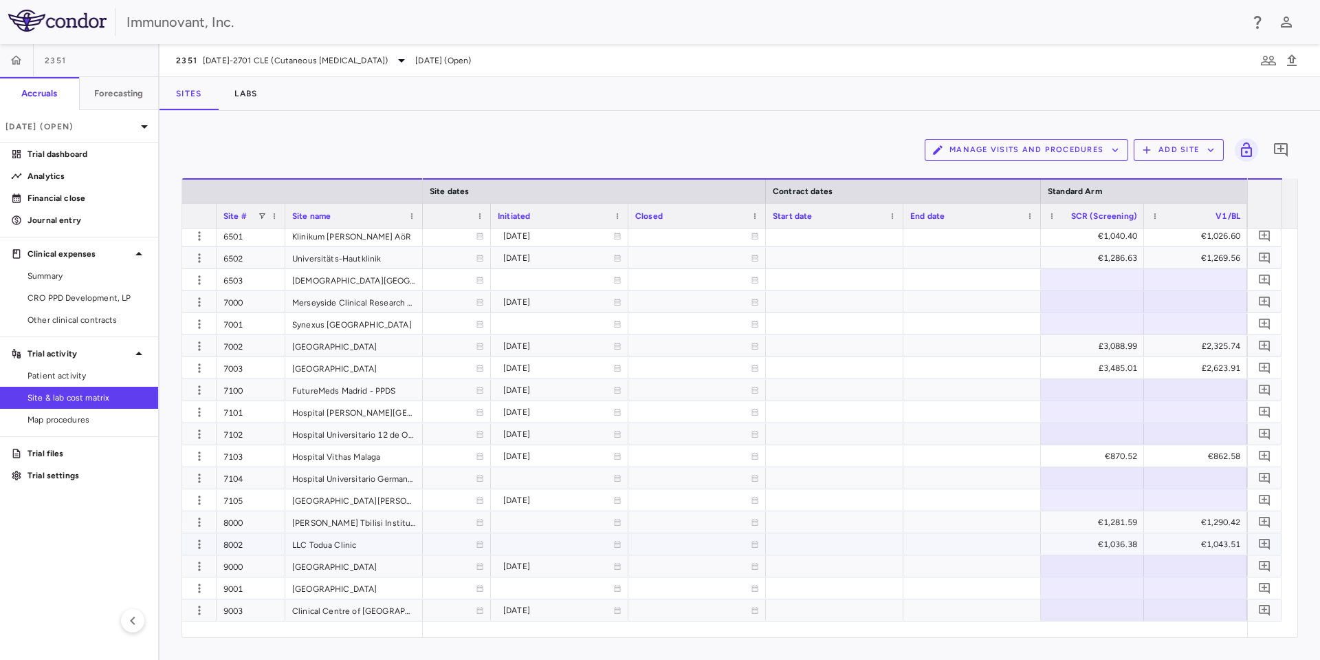
scroll to position [0, 1046]
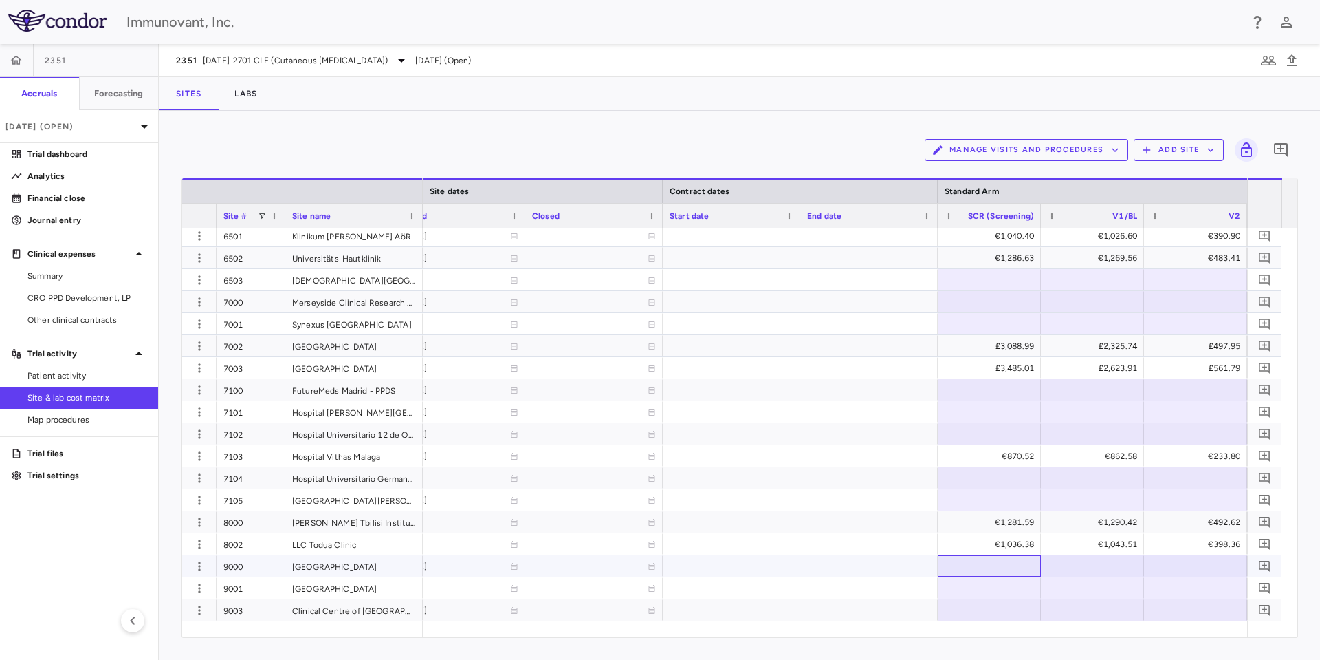
click at [970, 561] on div at bounding box center [989, 566] width 89 height 20
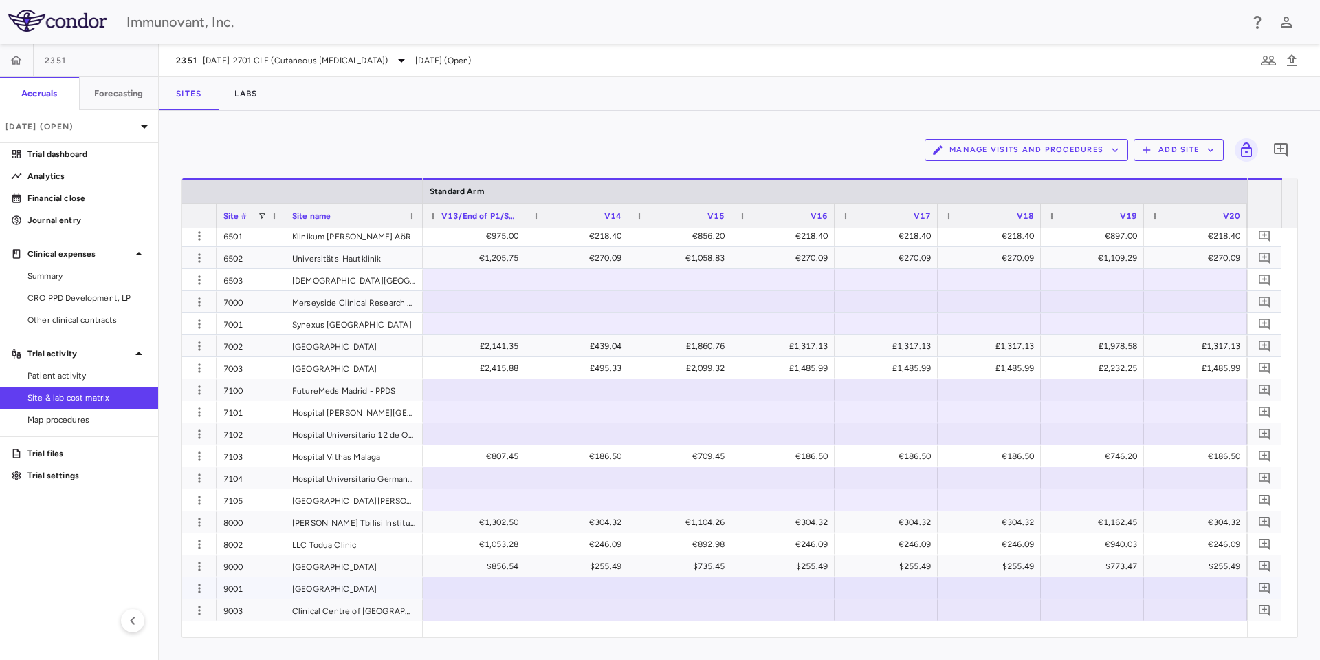
scroll to position [0, 3212]
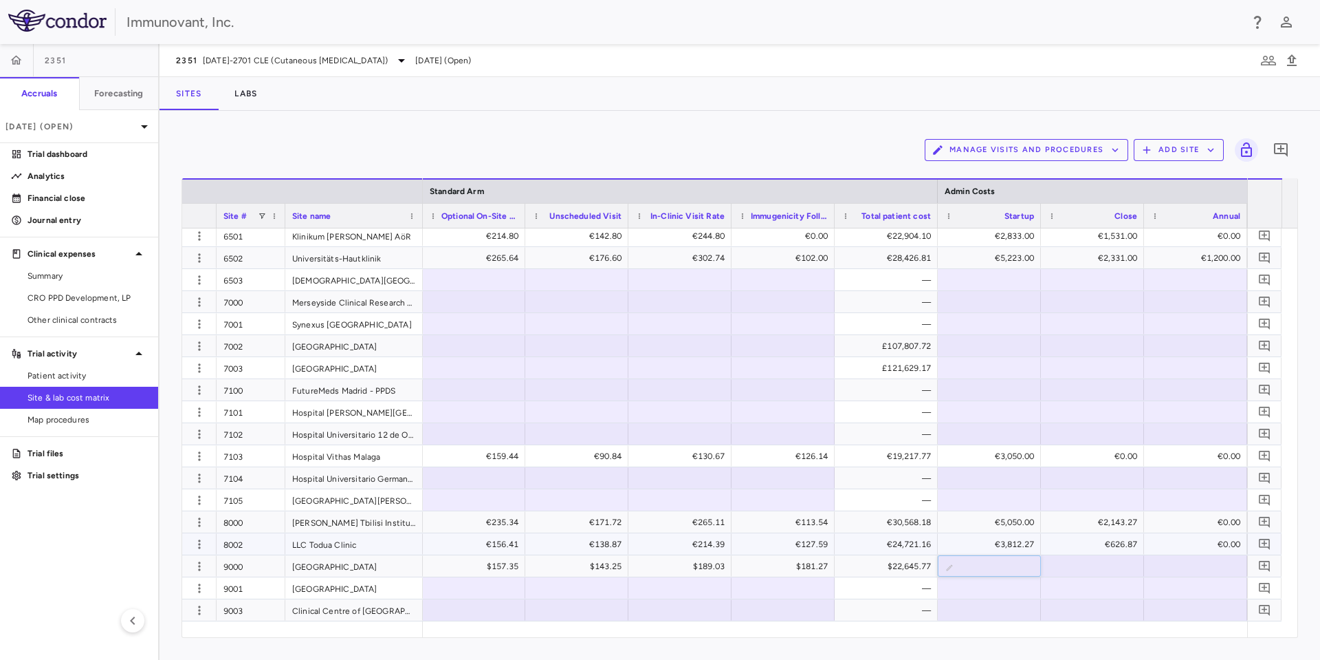
type input "***"
click at [965, 563] on div "$582.00" at bounding box center [992, 566] width 84 height 22
click at [966, 563] on div at bounding box center [989, 566] width 89 height 20
type input "****"
type input "*"
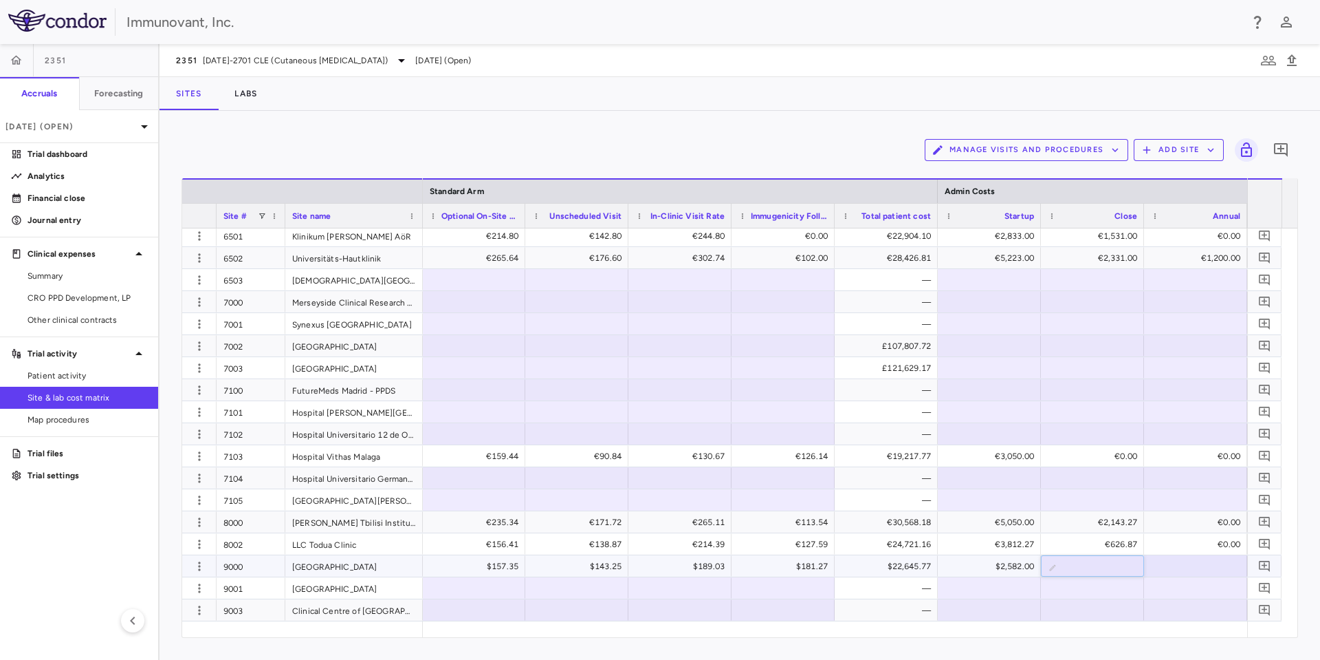
type input "***"
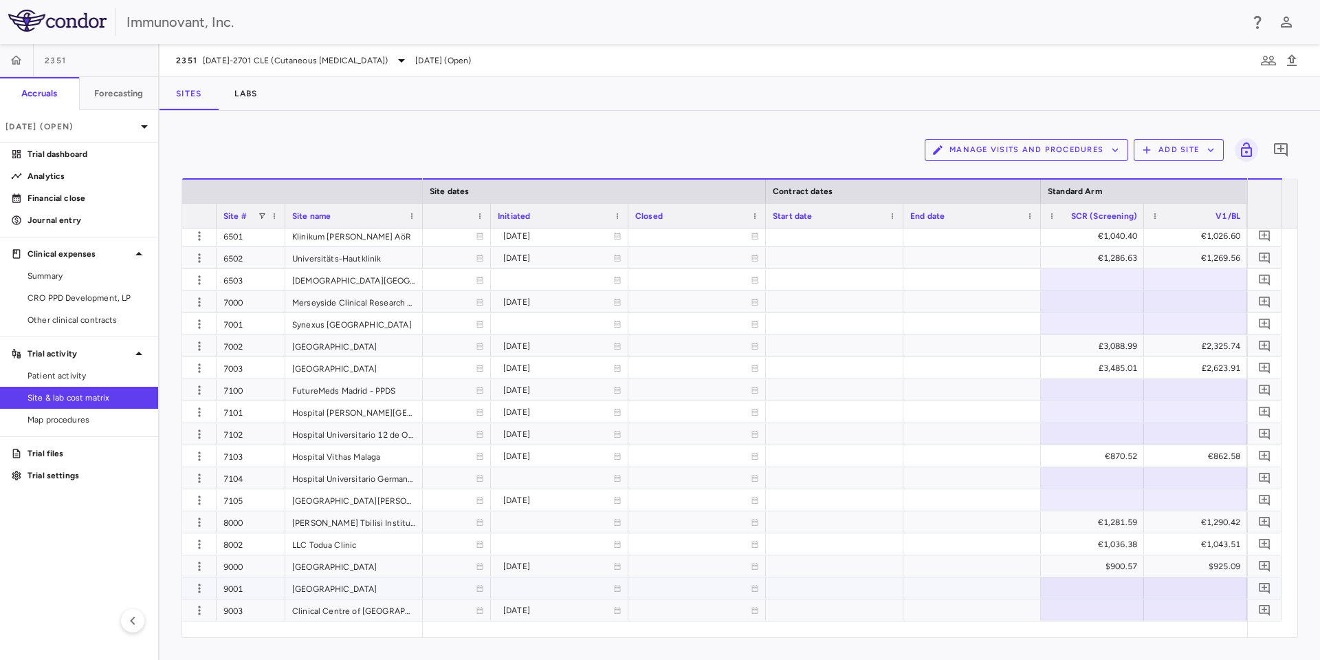
scroll to position [0, 1046]
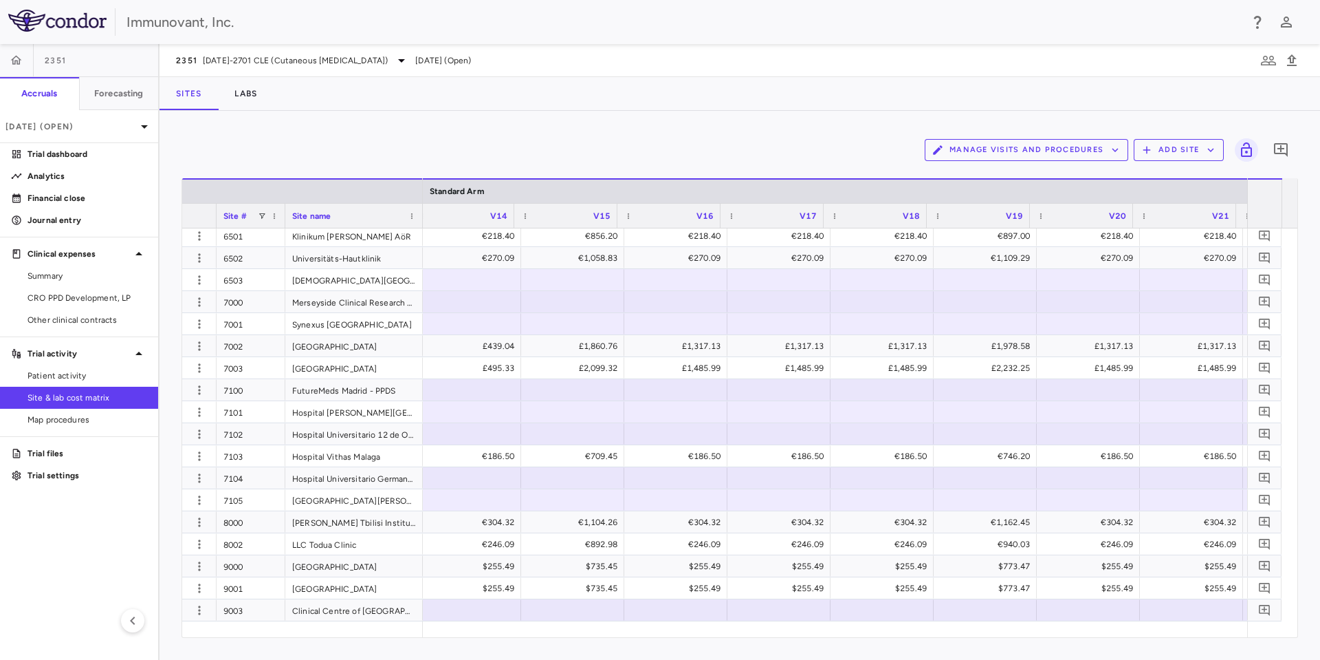
scroll to position [0, 3025]
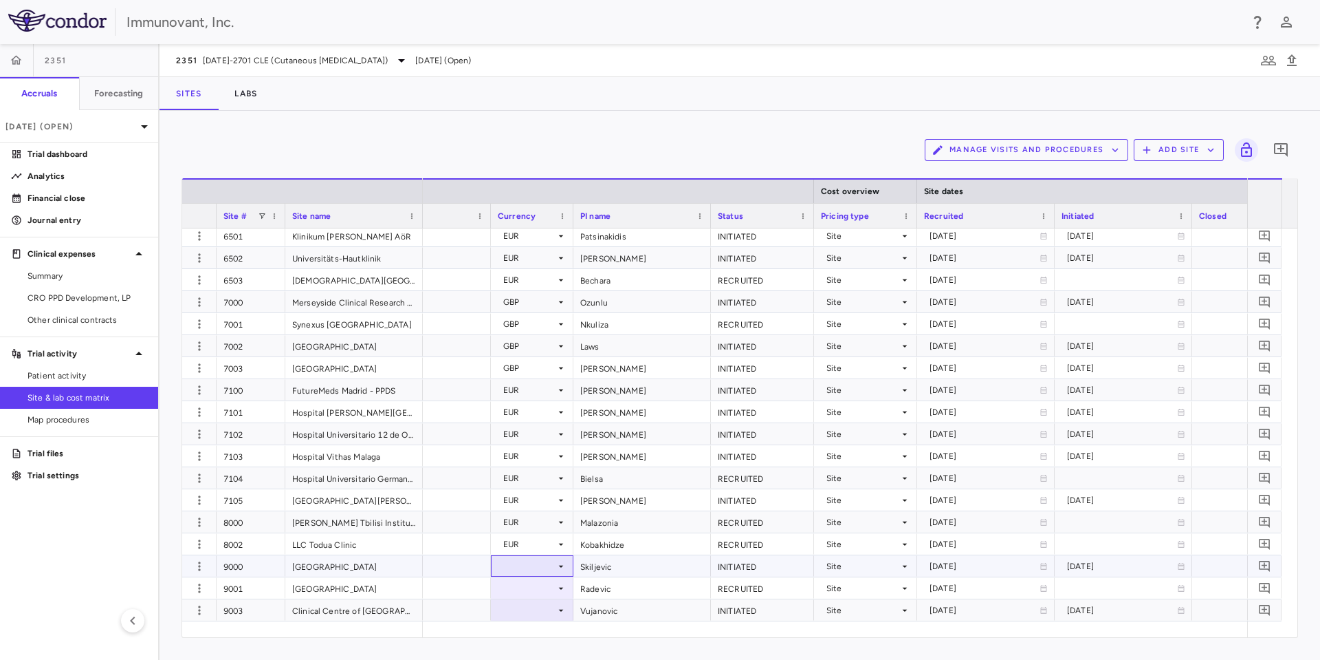
click at [564, 558] on div at bounding box center [532, 566] width 69 height 20
click at [552, 569] on div at bounding box center [532, 566] width 69 height 20
click at [529, 588] on div at bounding box center [532, 588] width 69 height 20
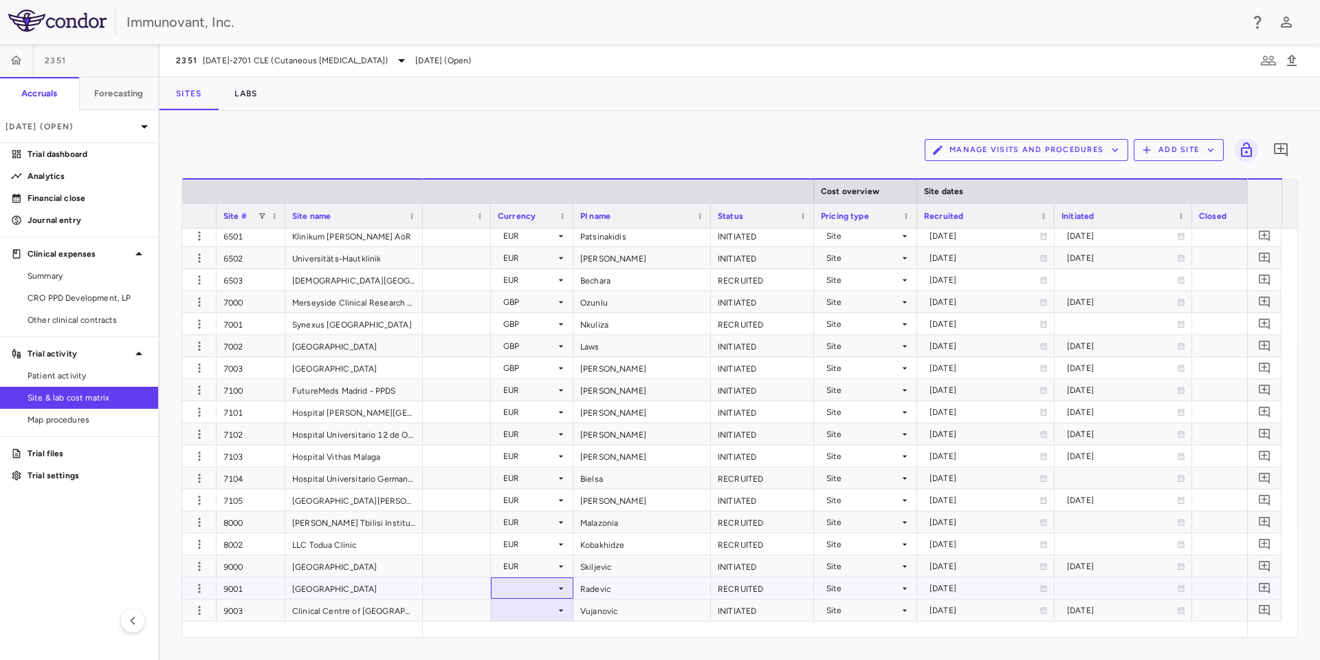
click at [558, 587] on icon at bounding box center [561, 588] width 11 height 11
click at [564, 611] on icon at bounding box center [561, 610] width 11 height 11
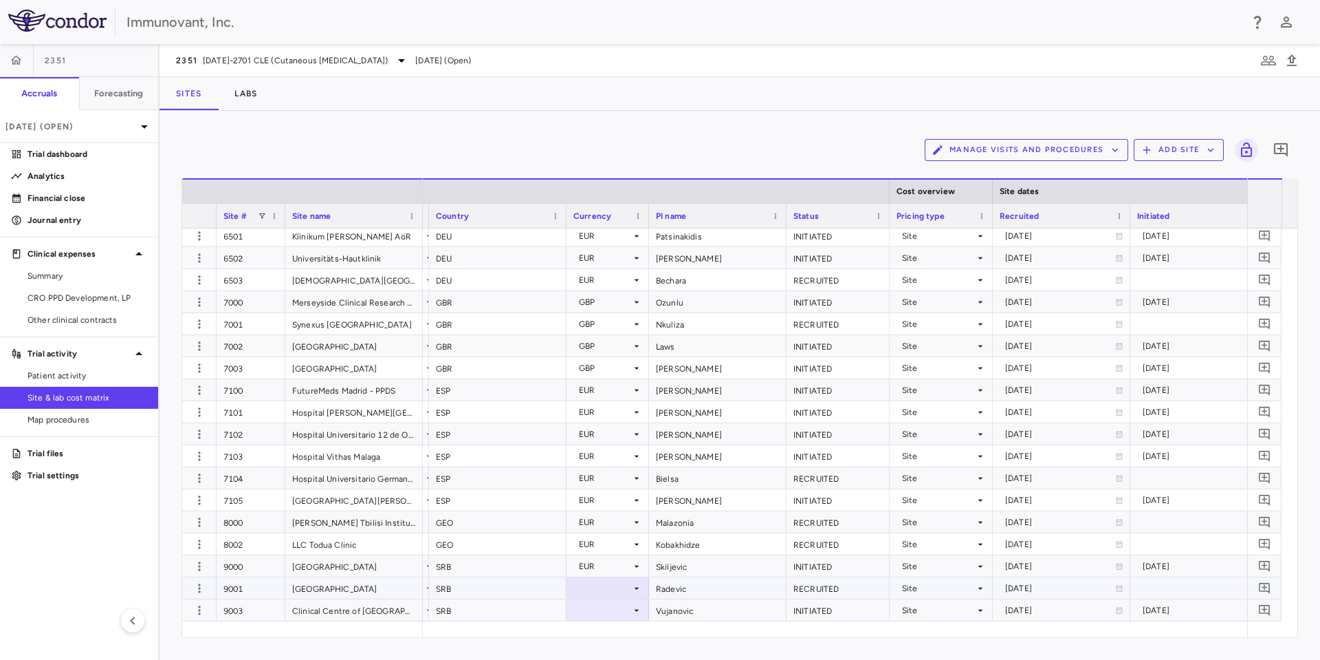
click at [613, 588] on div at bounding box center [608, 588] width 69 height 20
click at [604, 614] on div at bounding box center [608, 610] width 69 height 20
click at [611, 609] on div at bounding box center [608, 610] width 69 height 20
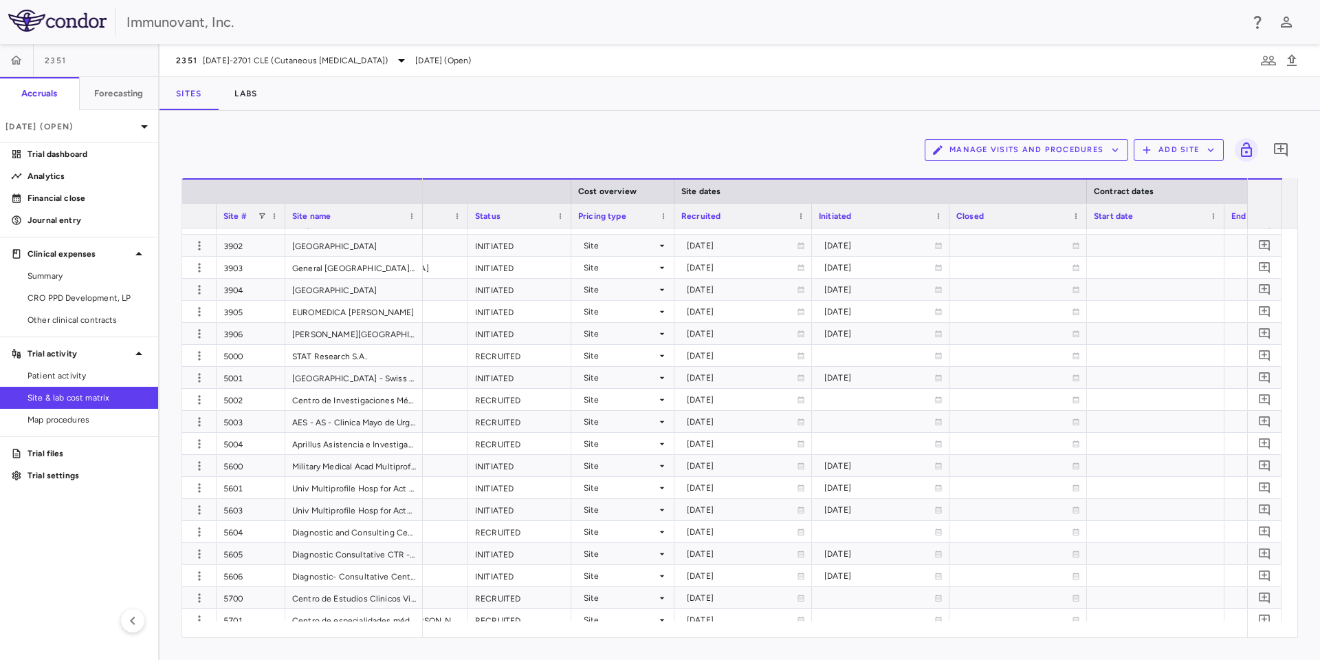
scroll to position [0, 750]
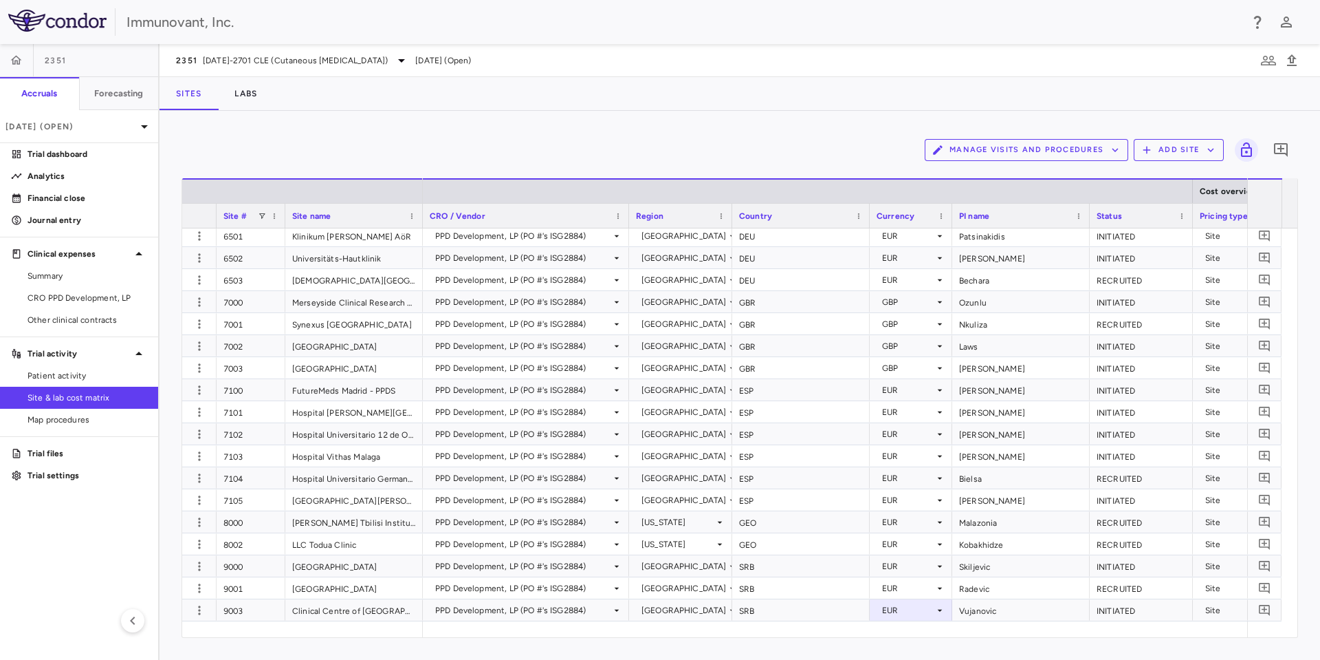
drag, startPoint x: 503, startPoint y: 638, endPoint x: 580, endPoint y: 635, distance: 76.4
click at [580, 635] on div "Manage Visits and Procedures Add Site 0 Drag here to set row groups Drag here t…" at bounding box center [740, 385] width 1161 height 549
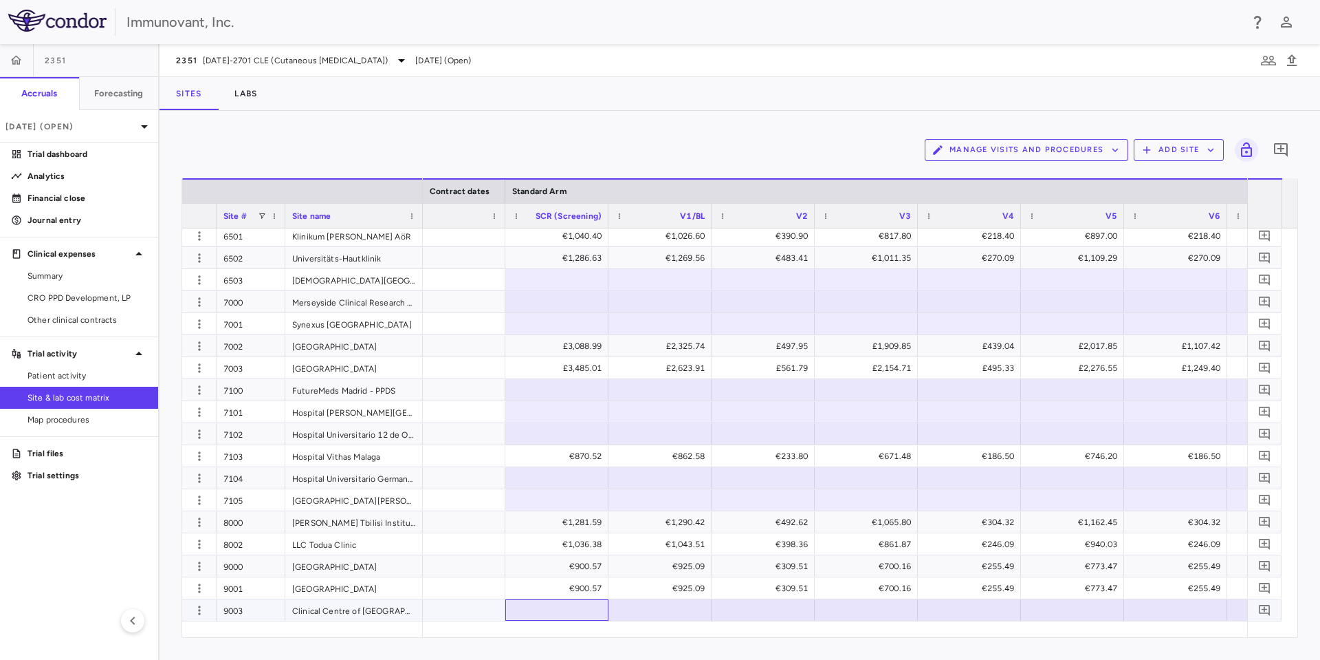
click at [578, 603] on div at bounding box center [556, 610] width 89 height 20
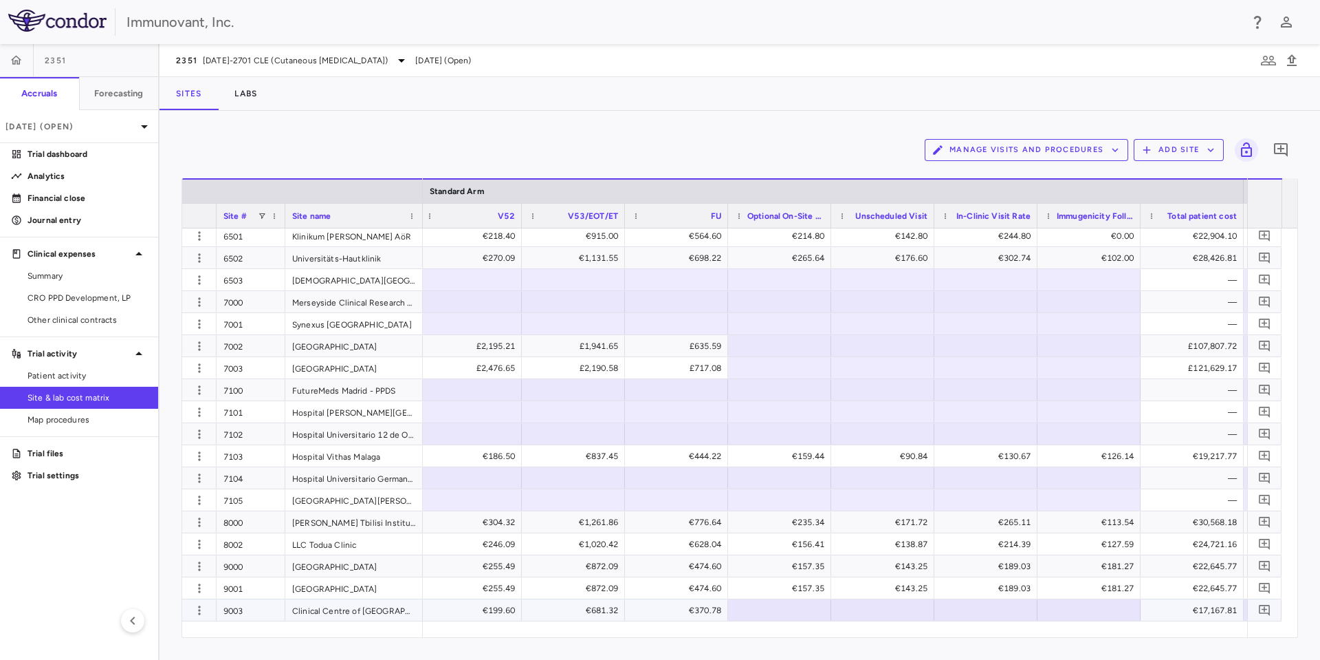
click at [761, 616] on div at bounding box center [779, 610] width 89 height 20
click at [876, 604] on div at bounding box center [882, 610] width 89 height 20
click at [865, 607] on div at bounding box center [882, 610] width 89 height 20
click at [957, 598] on div "€189.03" at bounding box center [986, 587] width 103 height 21
click at [1003, 609] on div at bounding box center [986, 610] width 89 height 20
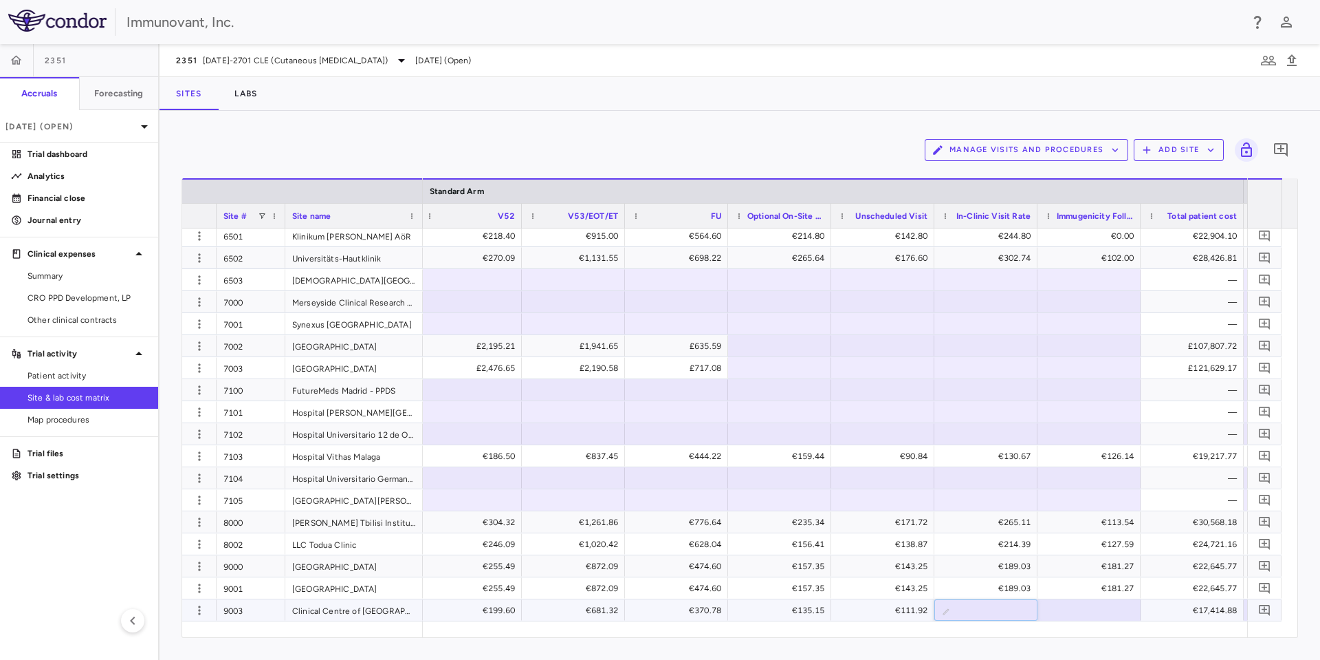
type input "******"
click at [1064, 589] on div "€181.27" at bounding box center [1092, 588] width 84 height 22
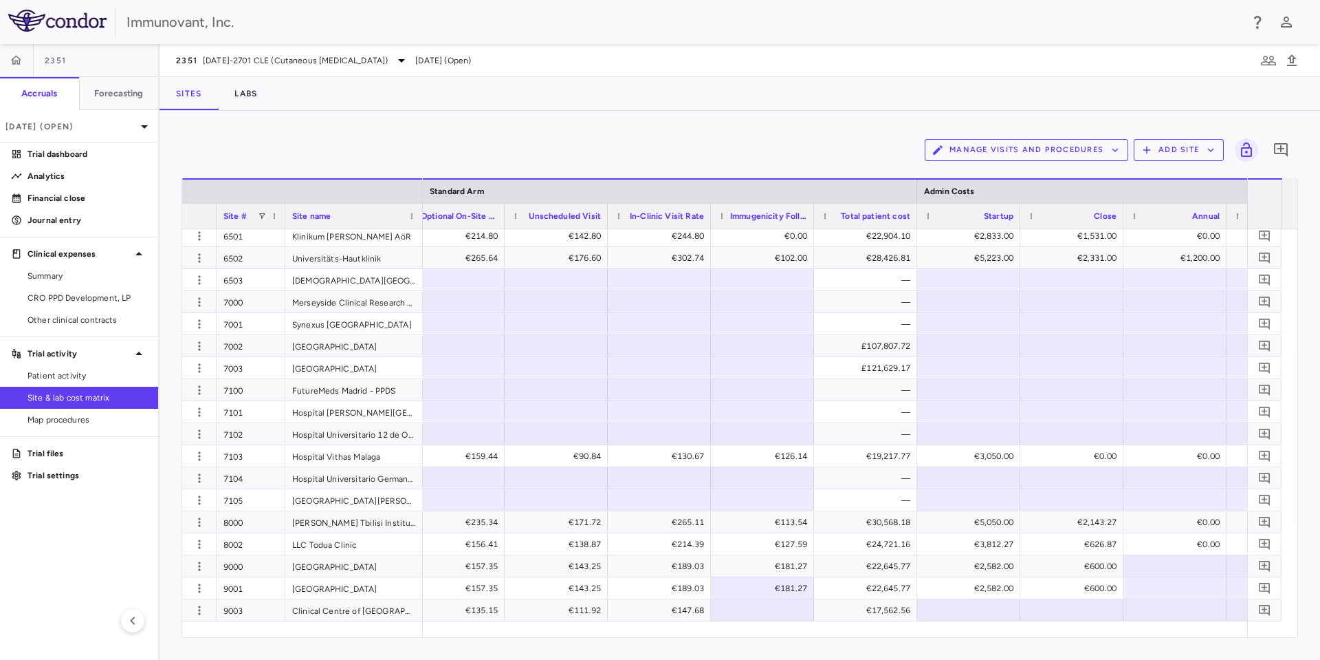
scroll to position [0, 7263]
click at [991, 584] on div "€2,582.00" at bounding box center [965, 588] width 84 height 22
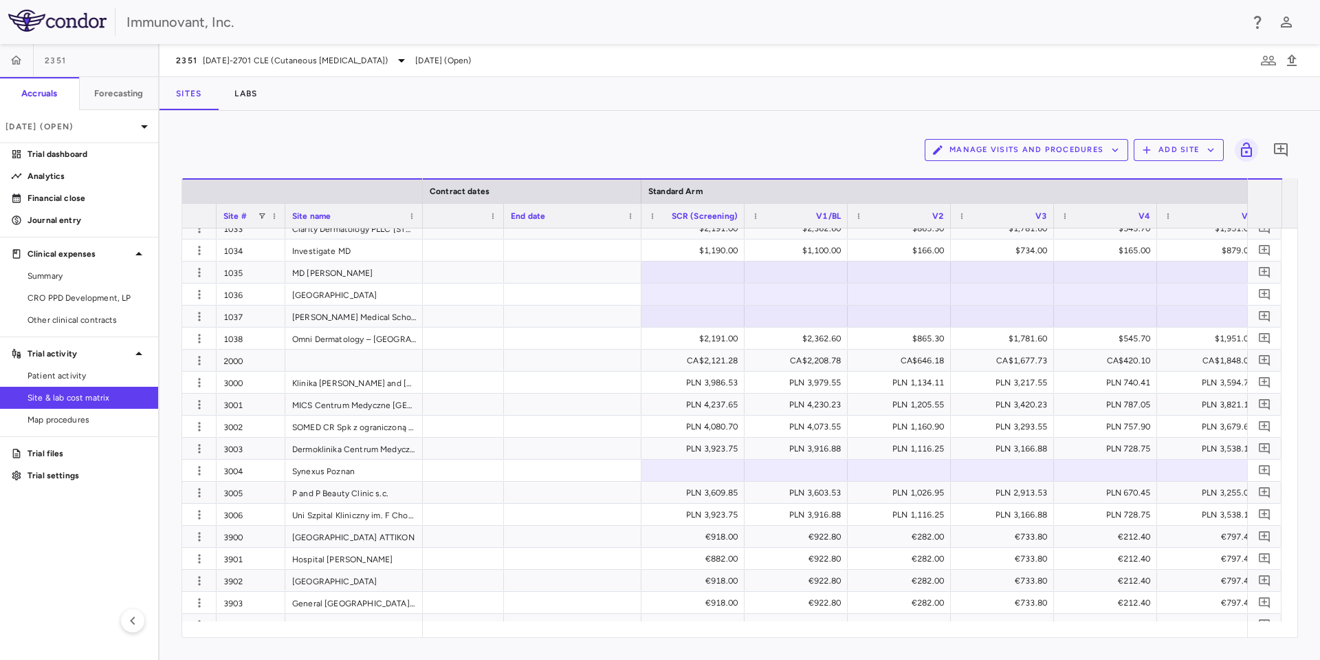
scroll to position [0, 1091]
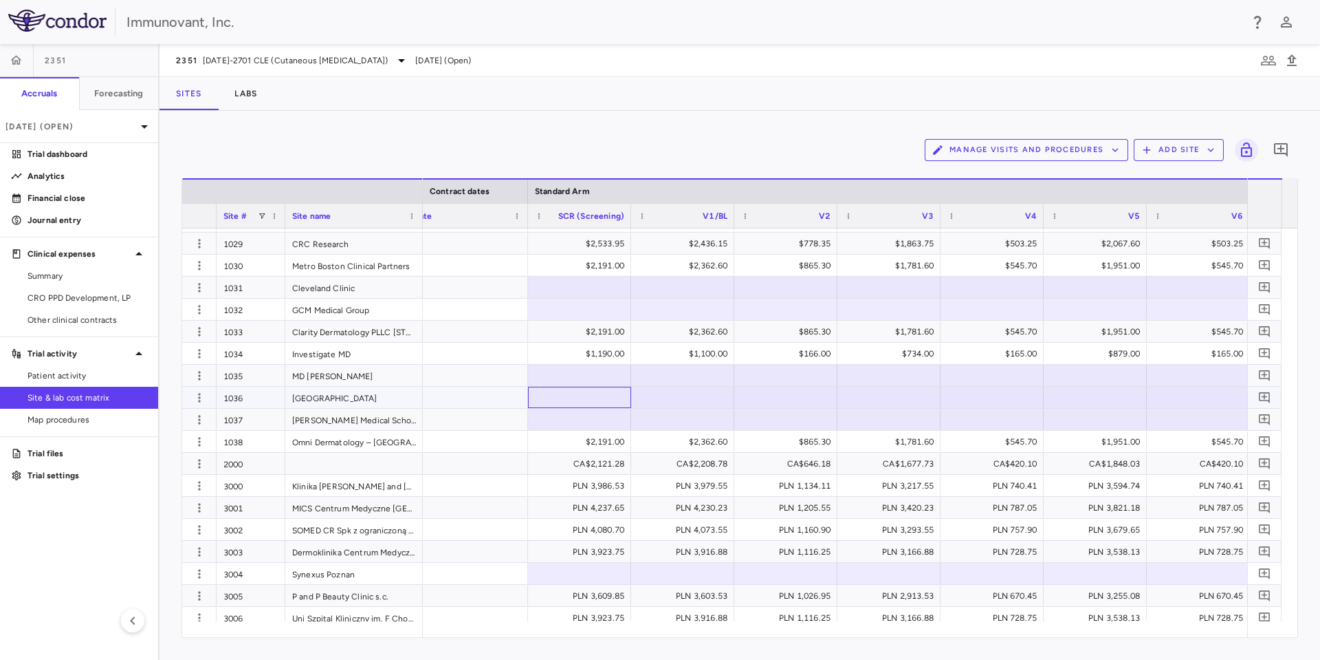
click at [562, 398] on div at bounding box center [579, 397] width 89 height 20
click at [574, 412] on div at bounding box center [579, 419] width 89 height 20
click at [583, 384] on div at bounding box center [579, 375] width 89 height 20
click at [586, 390] on div at bounding box center [579, 397] width 89 height 20
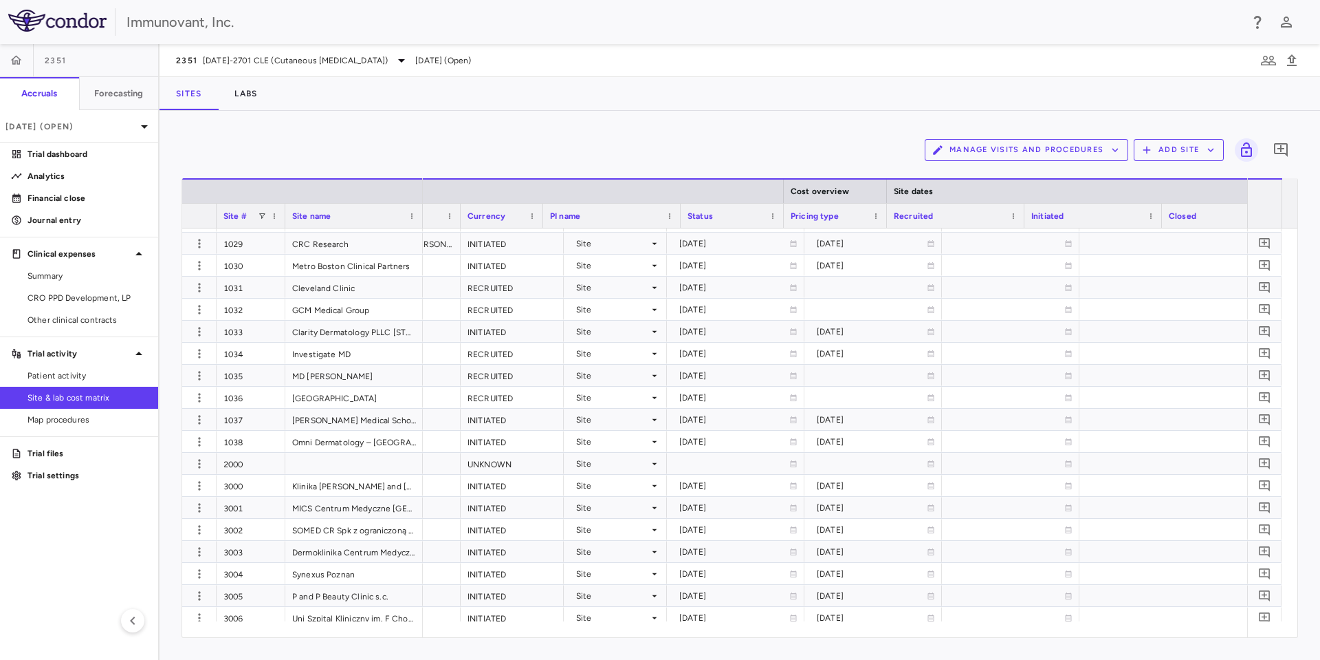
scroll to position [0, 728]
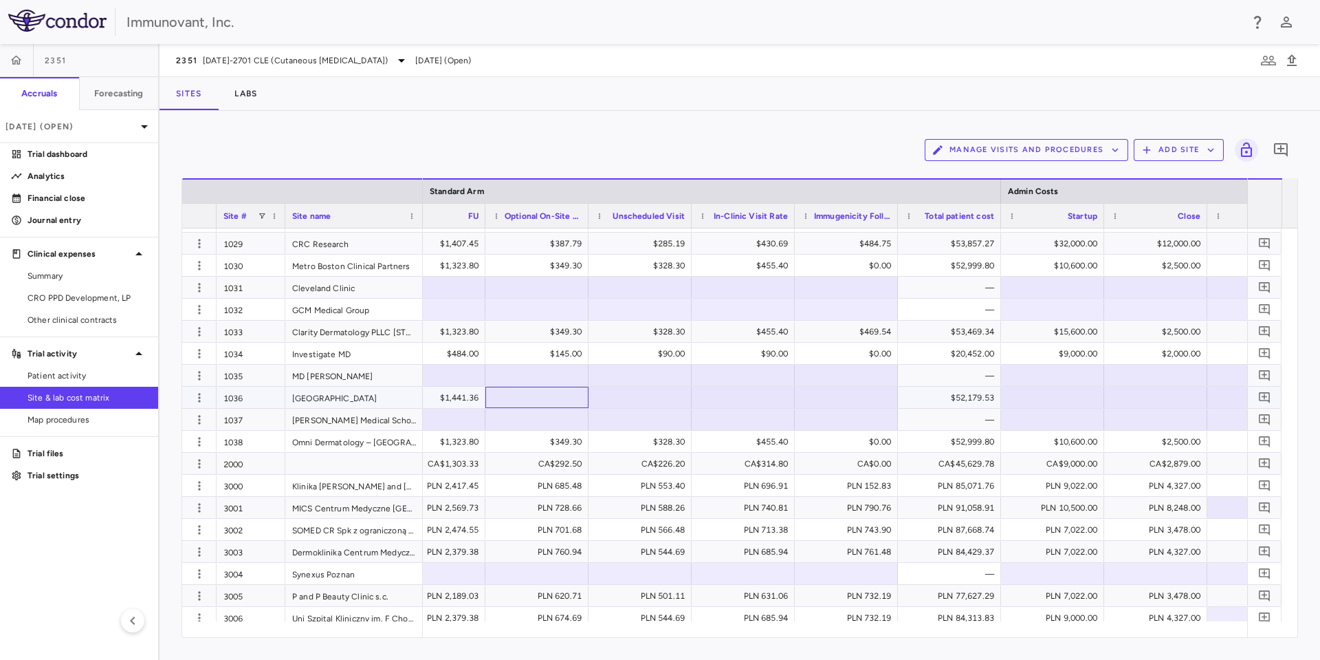
click at [568, 391] on div at bounding box center [536, 397] width 89 height 20
click at [635, 401] on div at bounding box center [640, 397] width 89 height 20
click at [576, 389] on div "$83.89" at bounding box center [540, 398] width 84 height 22
click at [646, 394] on div at bounding box center [640, 397] width 89 height 20
click at [640, 398] on div at bounding box center [640, 397] width 89 height 20
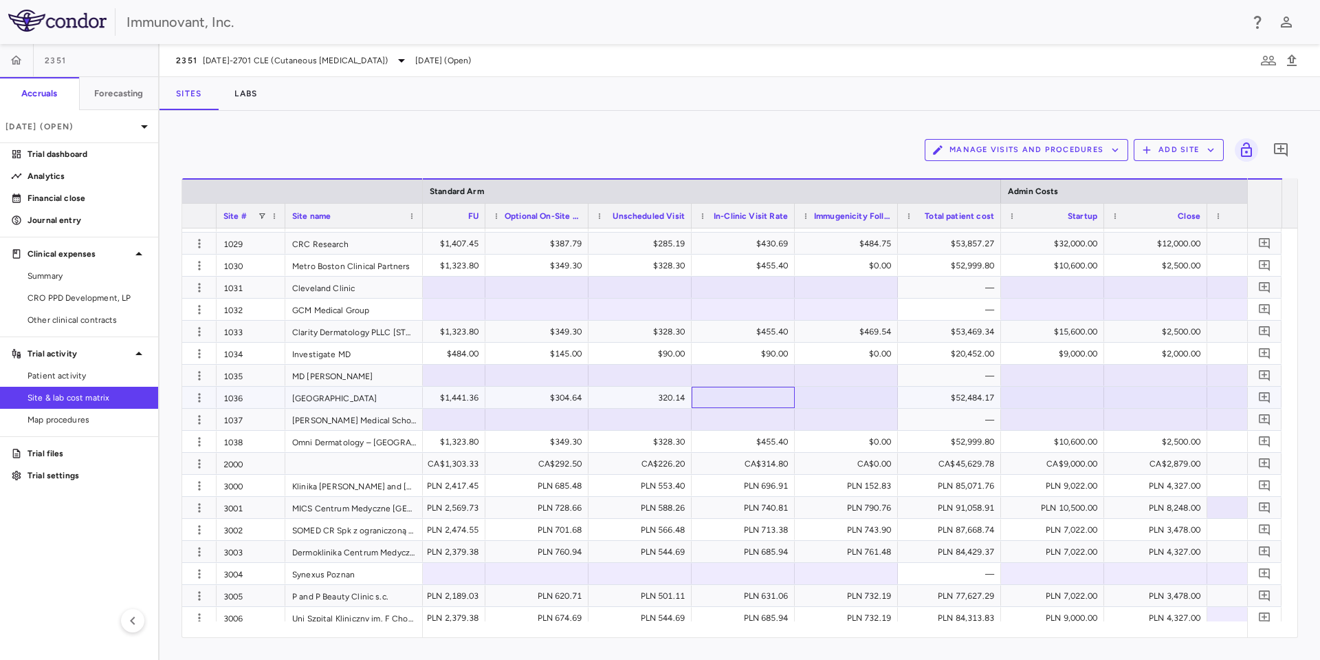
click at [726, 391] on div at bounding box center [743, 397] width 89 height 20
click at [765, 391] on div at bounding box center [743, 397] width 89 height 20
click at [813, 387] on div at bounding box center [846, 397] width 89 height 20
click at [763, 387] on div at bounding box center [743, 397] width 89 height 20
click at [998, 98] on div "Sites Labs" at bounding box center [740, 93] width 1161 height 33
